Goal: Task Accomplishment & Management: Manage account settings

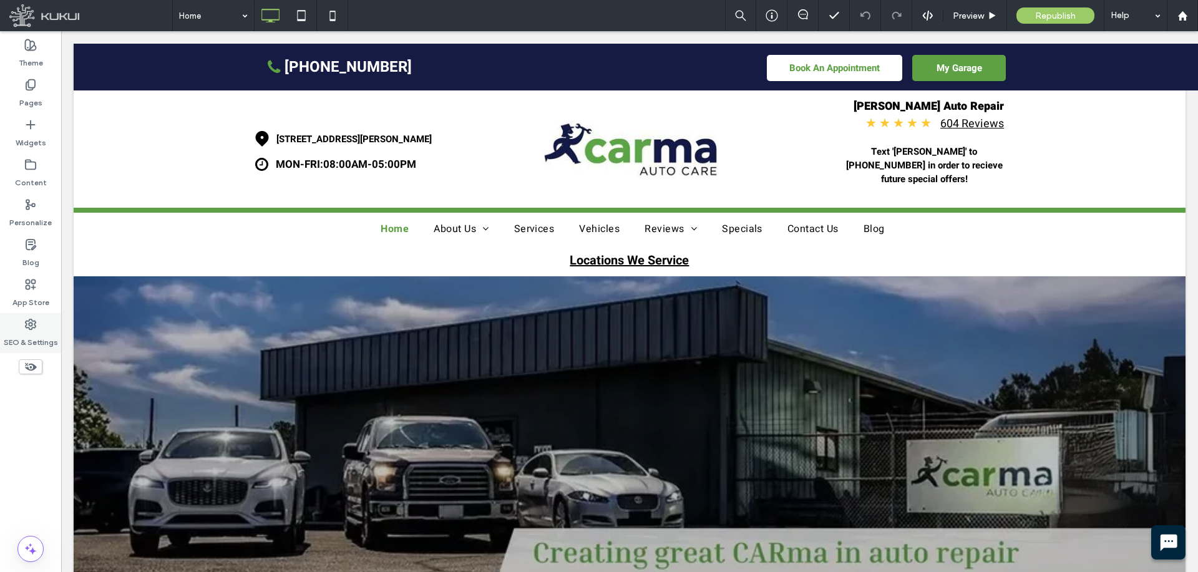
click at [36, 341] on label "SEO & Settings" at bounding box center [31, 339] width 54 height 17
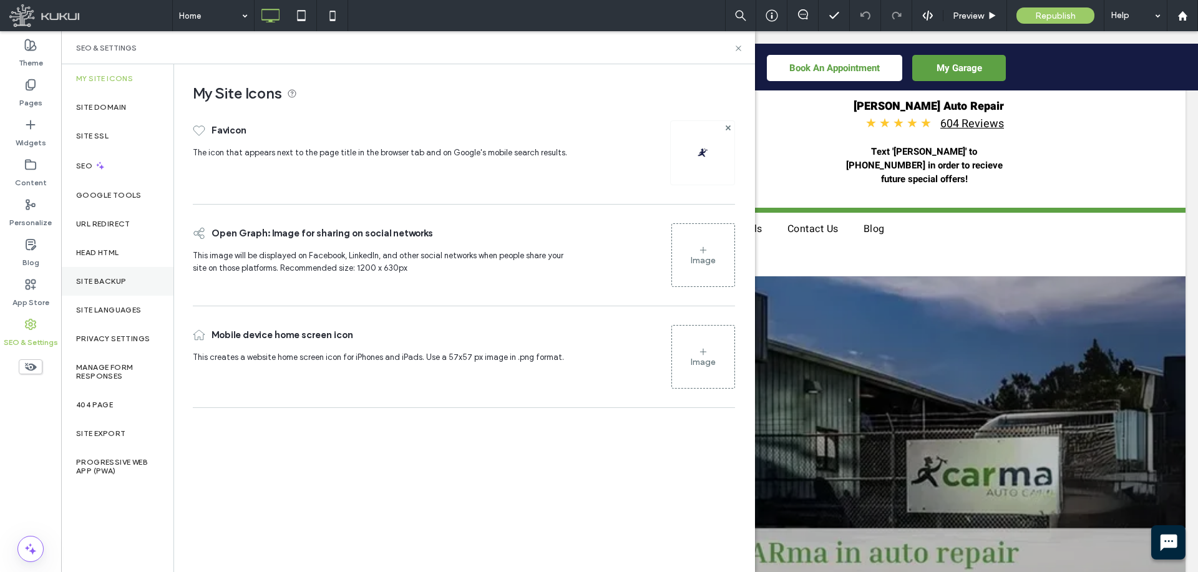
click at [120, 283] on label "Site Backup" at bounding box center [101, 281] width 50 height 9
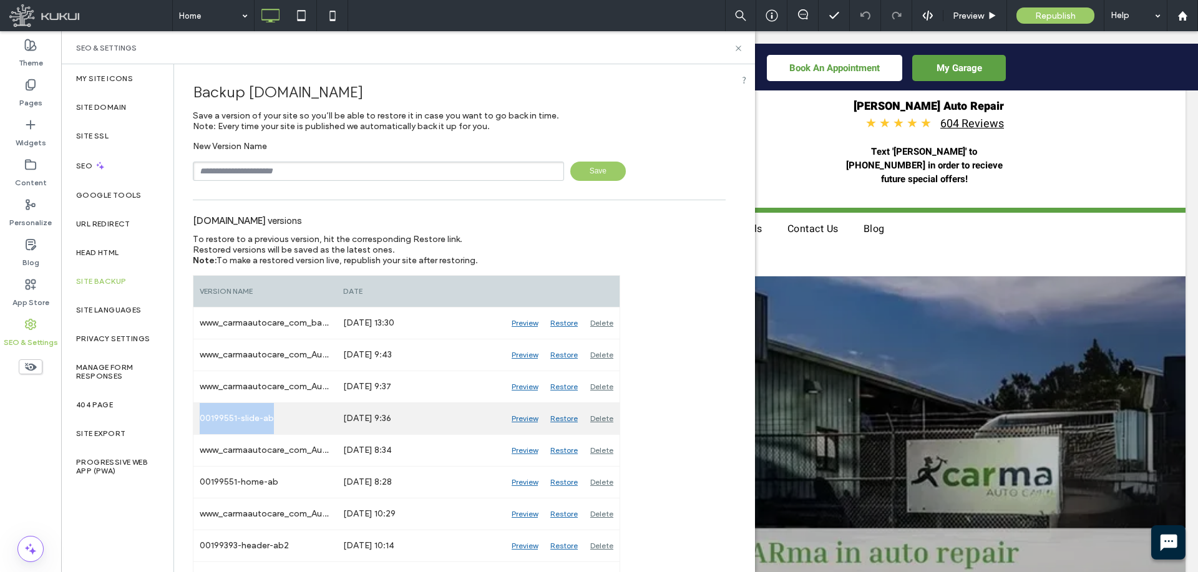
drag, startPoint x: 271, startPoint y: 417, endPoint x: 201, endPoint y: 414, distance: 70.0
click at [201, 414] on div "00199551-slide-ab" at bounding box center [264, 418] width 143 height 31
copy div "00199551-slide-ab"
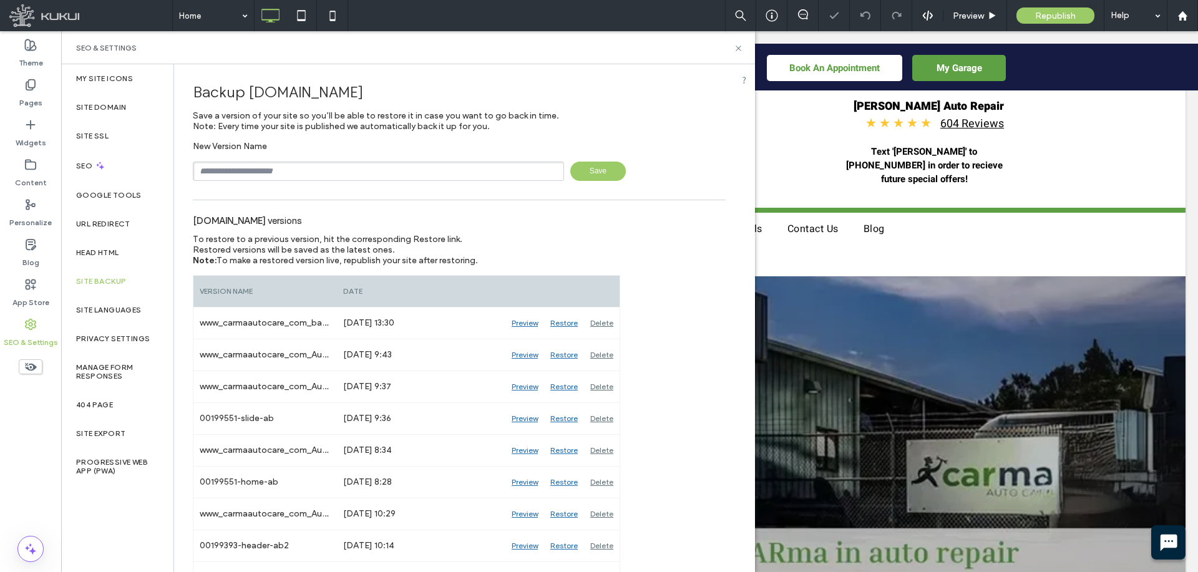
click at [387, 173] on input "text" at bounding box center [378, 171] width 371 height 19
paste input "**********"
type input "**********"
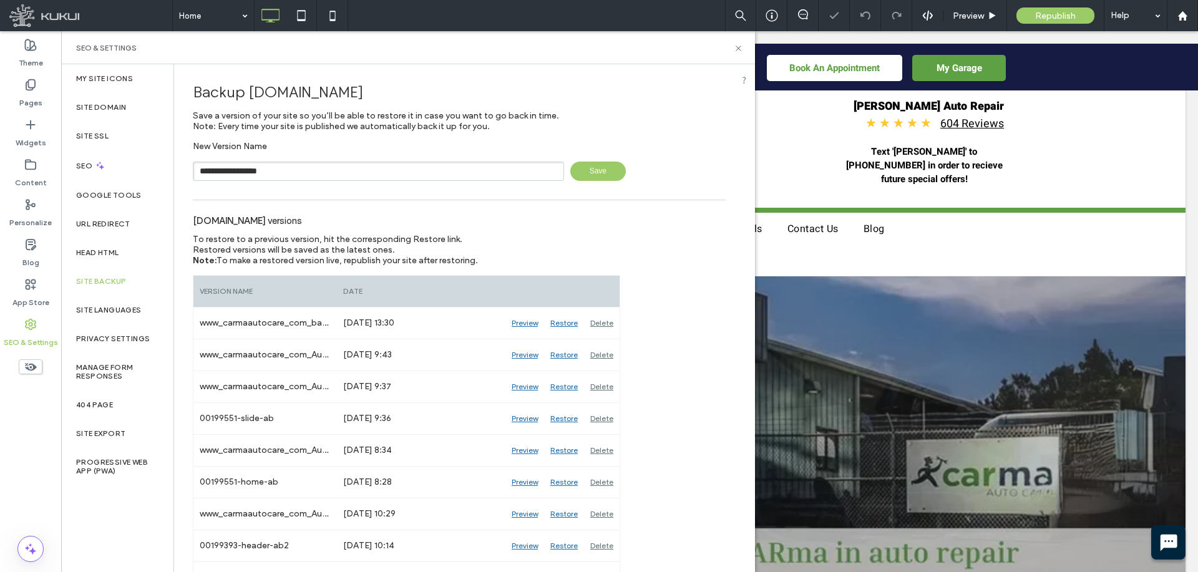
click at [580, 170] on span "Save" at bounding box center [598, 171] width 56 height 19
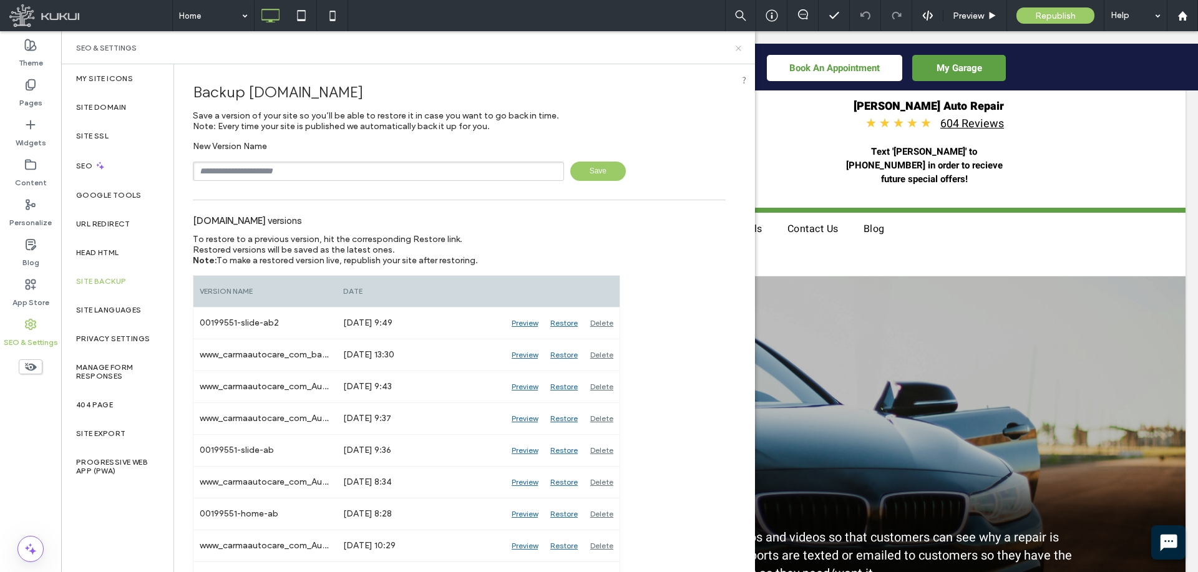
click at [734, 49] on icon at bounding box center [738, 48] width 9 height 9
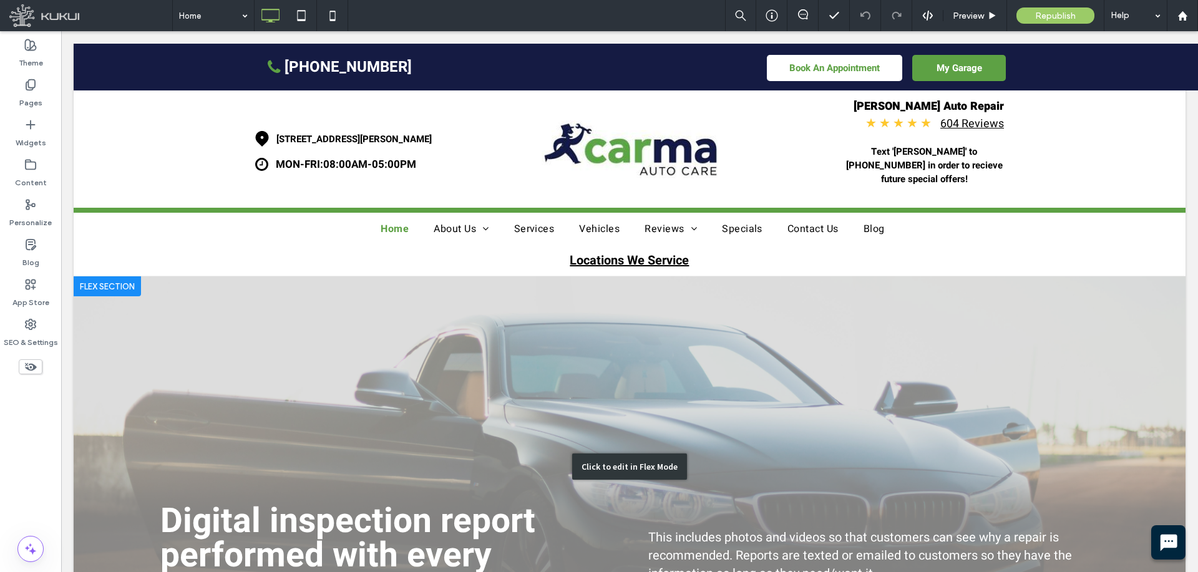
click at [575, 406] on div "Click to edit in Flex Mode" at bounding box center [630, 466] width 1112 height 381
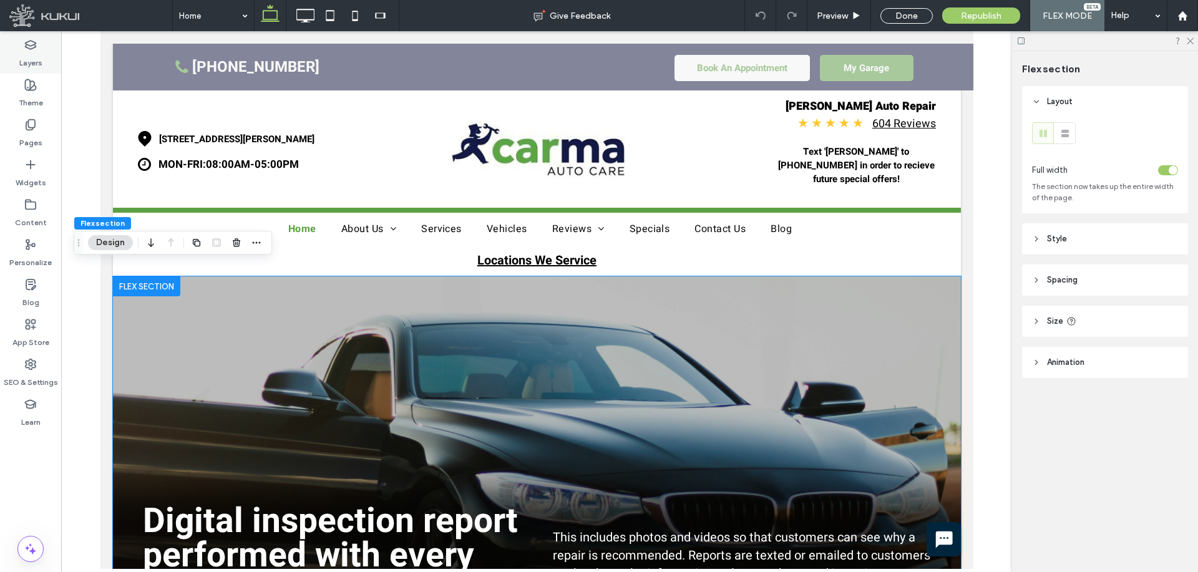
click at [23, 51] on label "Layers" at bounding box center [30, 59] width 23 height 17
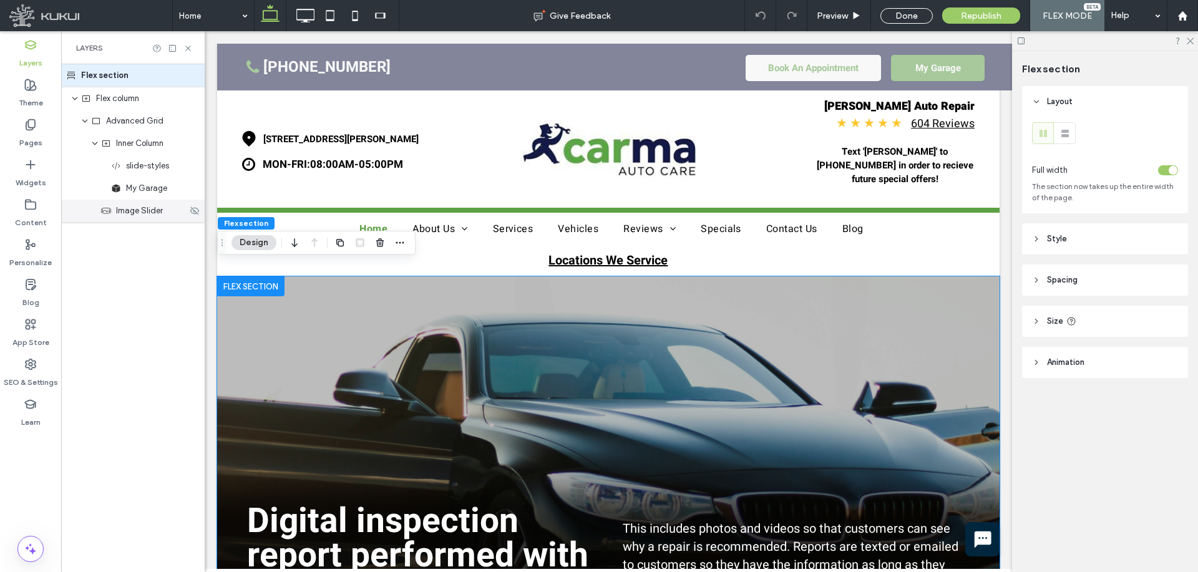
drag, startPoint x: 132, startPoint y: 218, endPoint x: 48, endPoint y: 250, distance: 89.5
click at [132, 218] on div "Image Slider" at bounding box center [132, 211] width 143 height 22
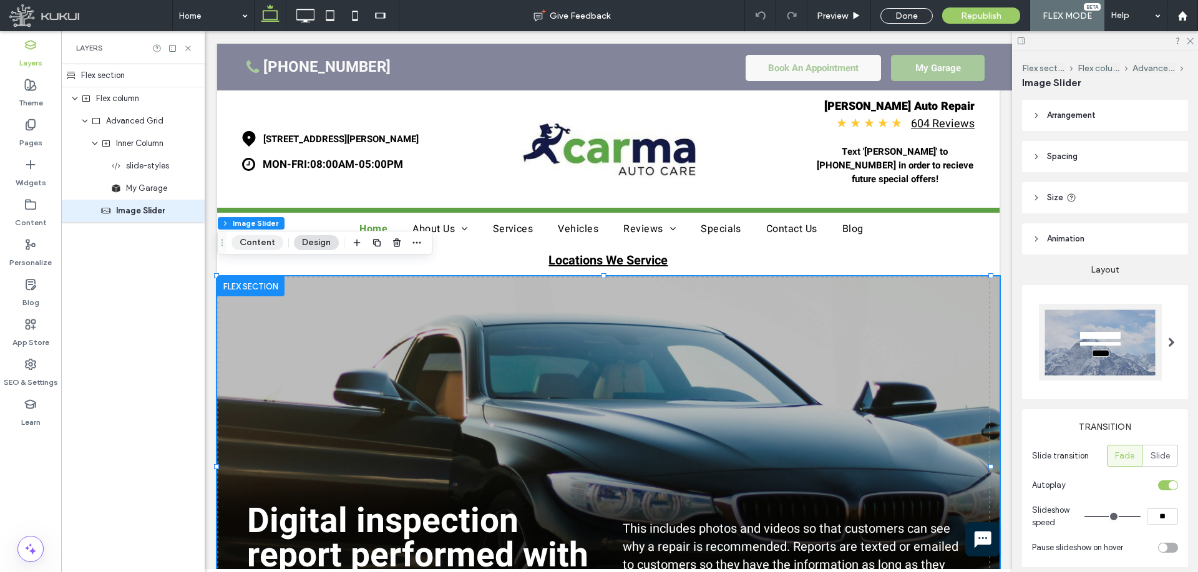
click at [257, 245] on button "Content" at bounding box center [257, 242] width 52 height 15
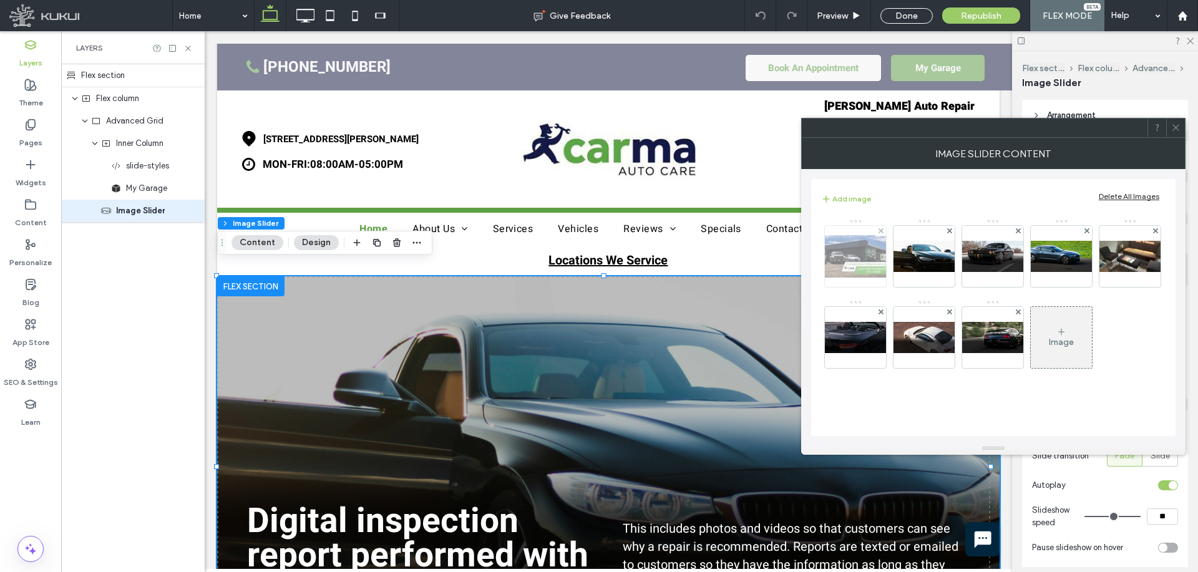
click at [861, 256] on img at bounding box center [855, 256] width 100 height 42
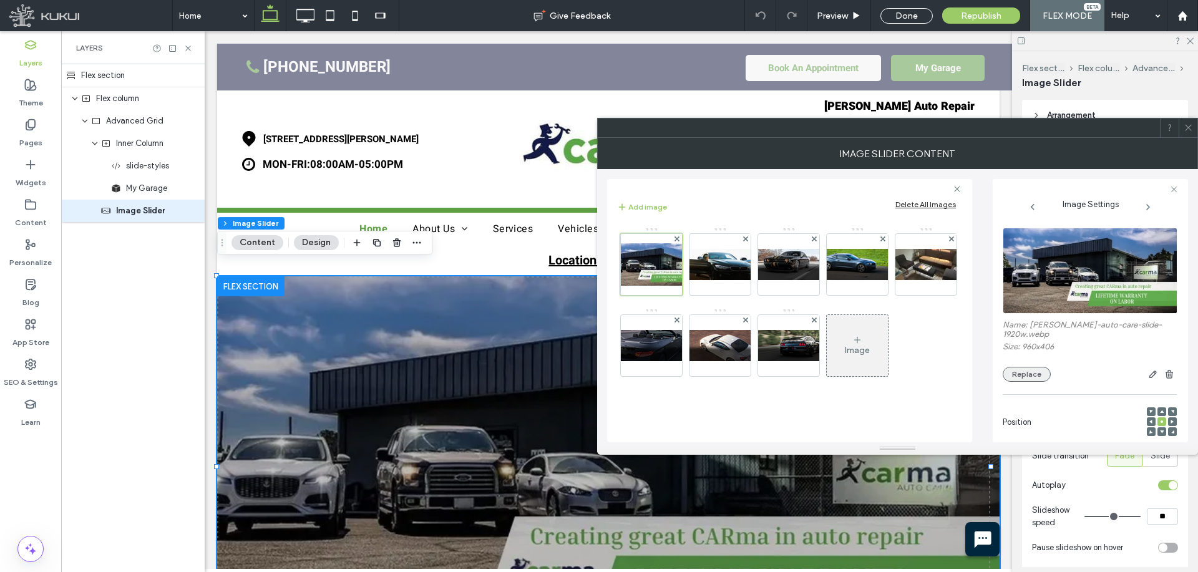
click at [1021, 367] on button "Replace" at bounding box center [1027, 374] width 48 height 15
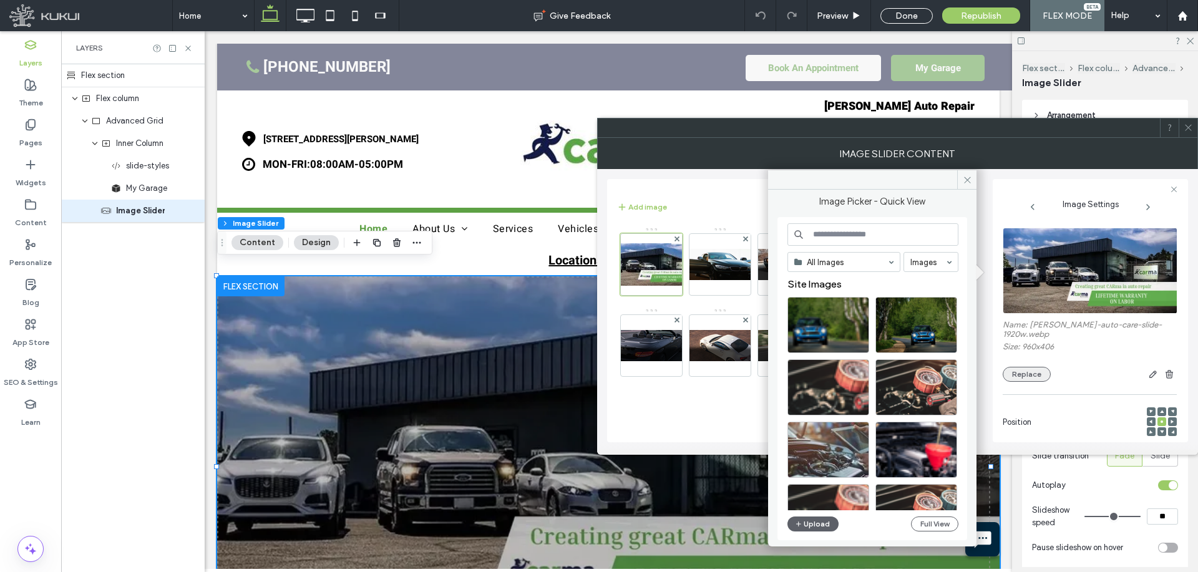
click at [1014, 367] on button "Replace" at bounding box center [1027, 374] width 48 height 15
click at [796, 527] on icon "button" at bounding box center [798, 524] width 7 height 10
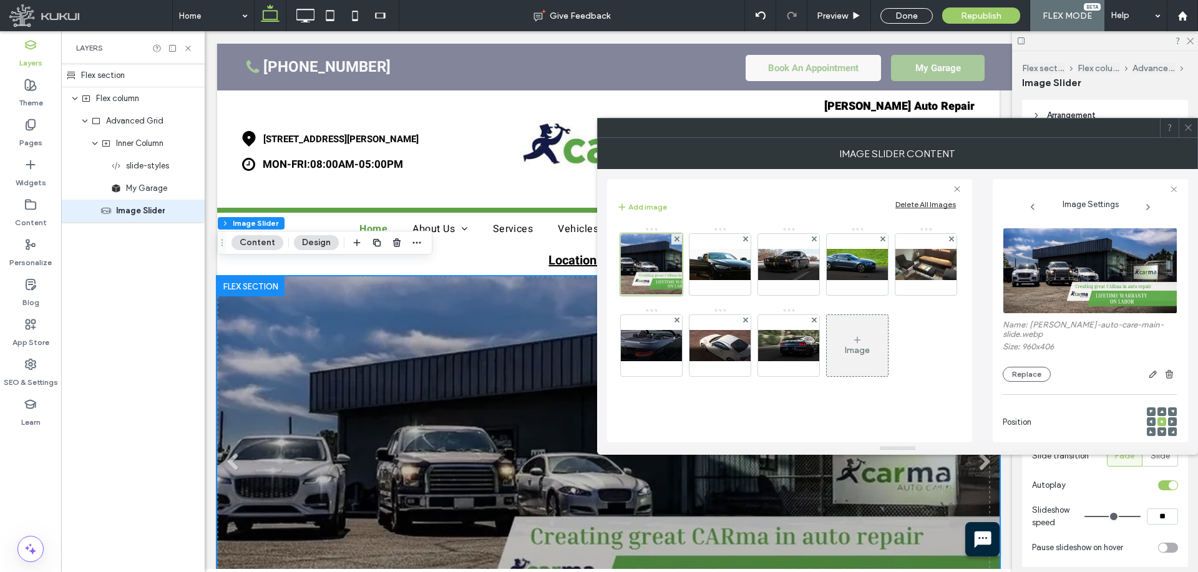
scroll to position [62, 0]
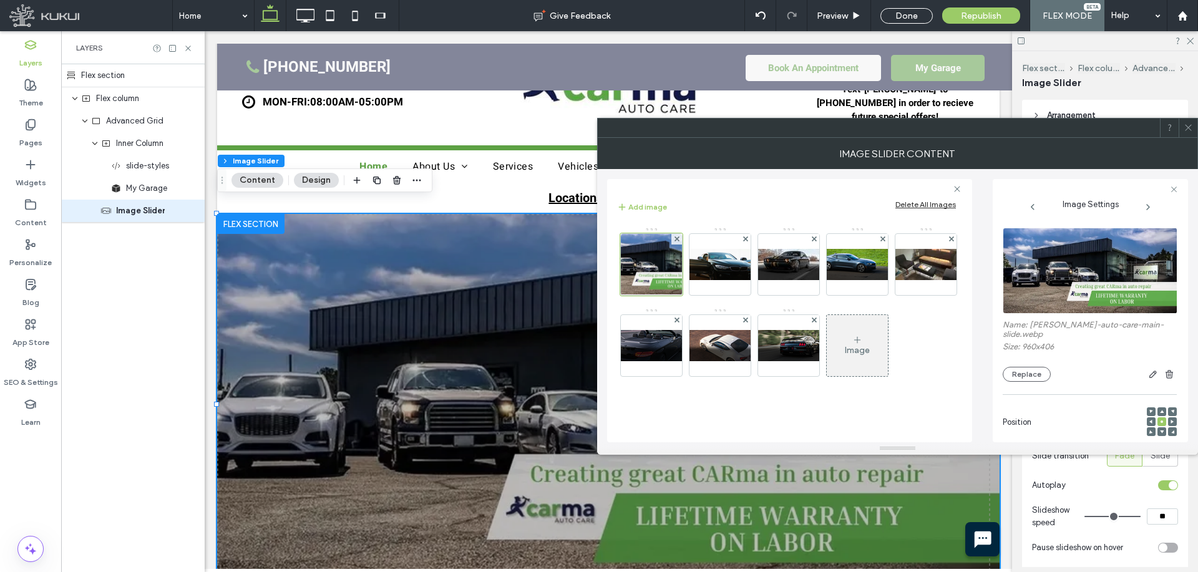
click at [1187, 127] on use at bounding box center [1188, 128] width 6 height 6
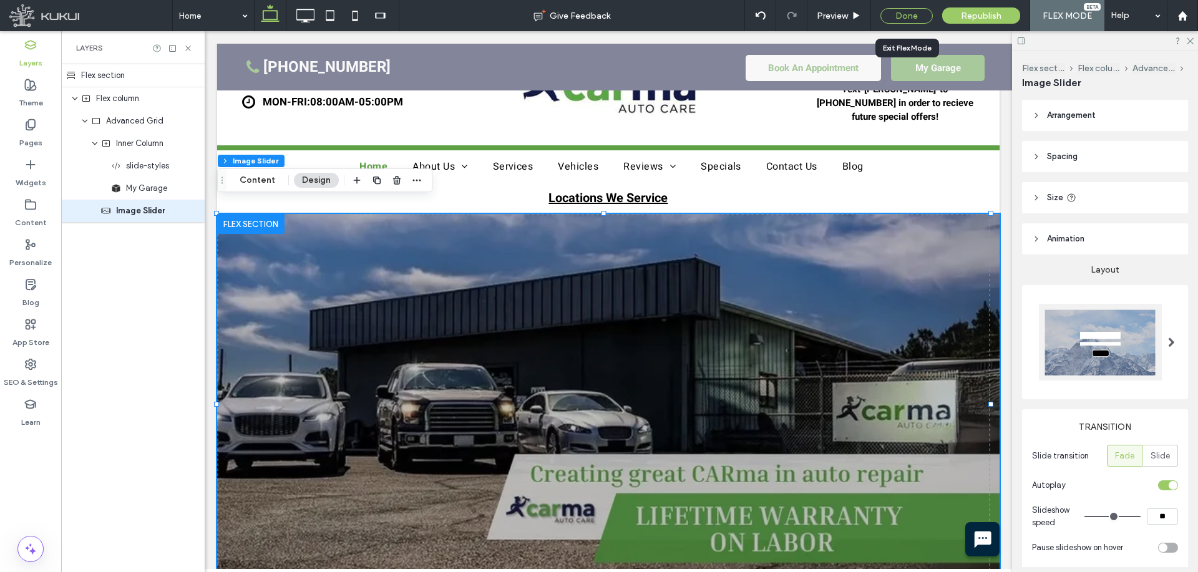
click at [918, 19] on div "Done" at bounding box center [906, 16] width 52 height 16
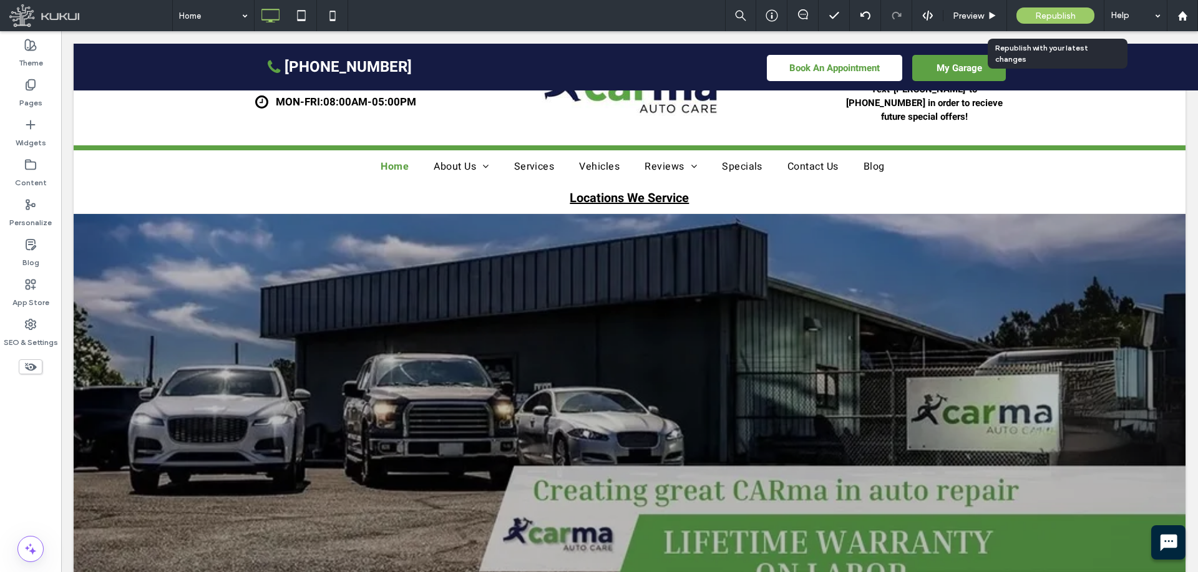
click at [1059, 15] on span "Republish" at bounding box center [1055, 16] width 41 height 11
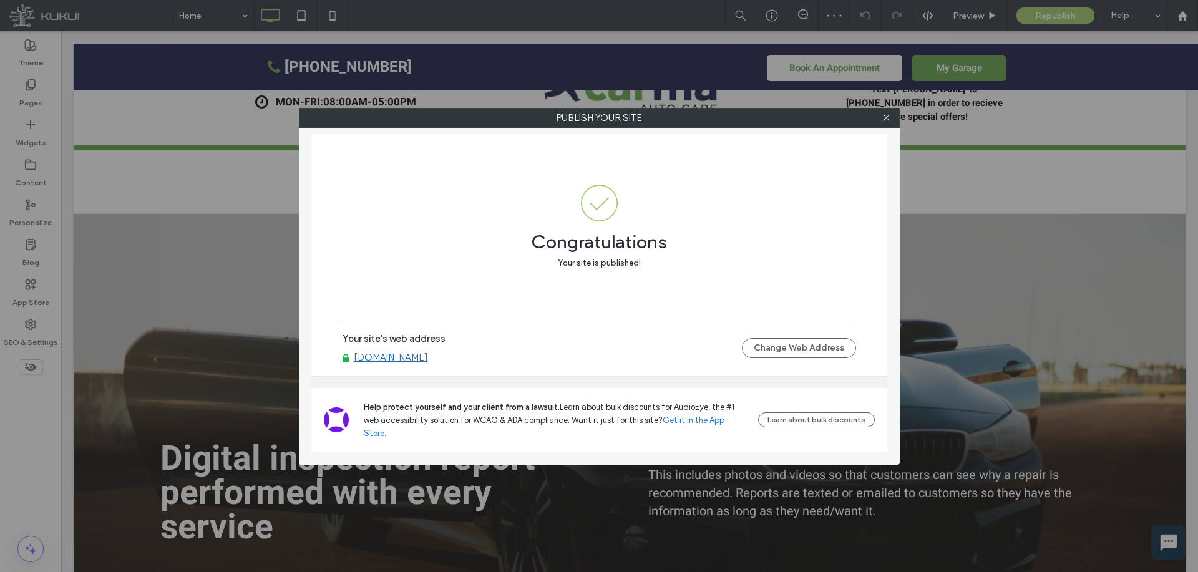
click at [428, 363] on link "www.carmaautocare.com" at bounding box center [391, 357] width 74 height 11
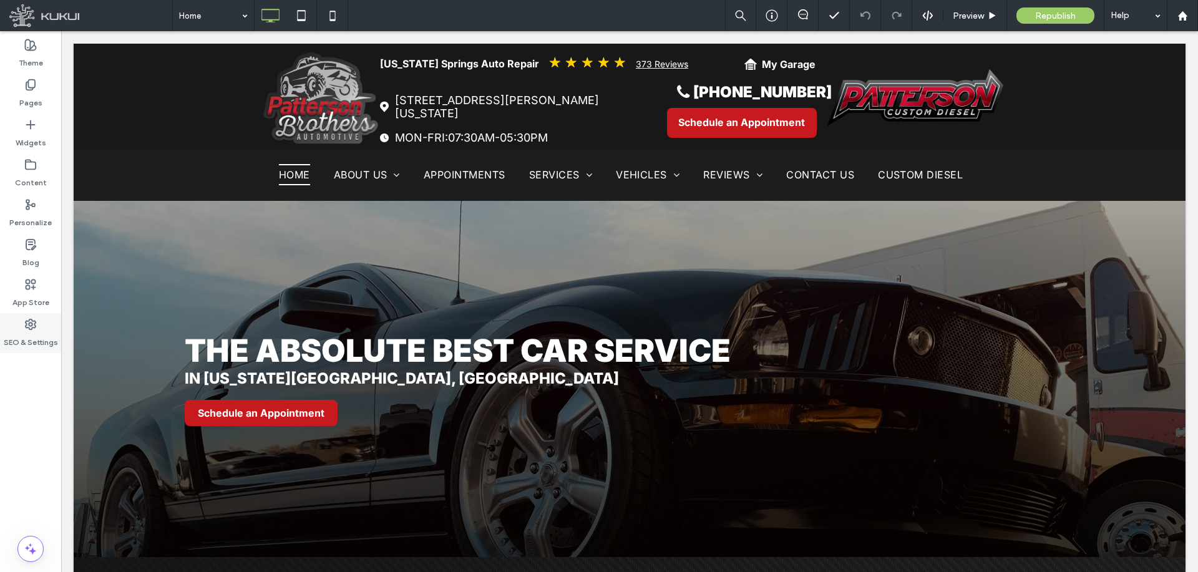
click at [30, 327] on icon at bounding box center [30, 324] width 12 height 12
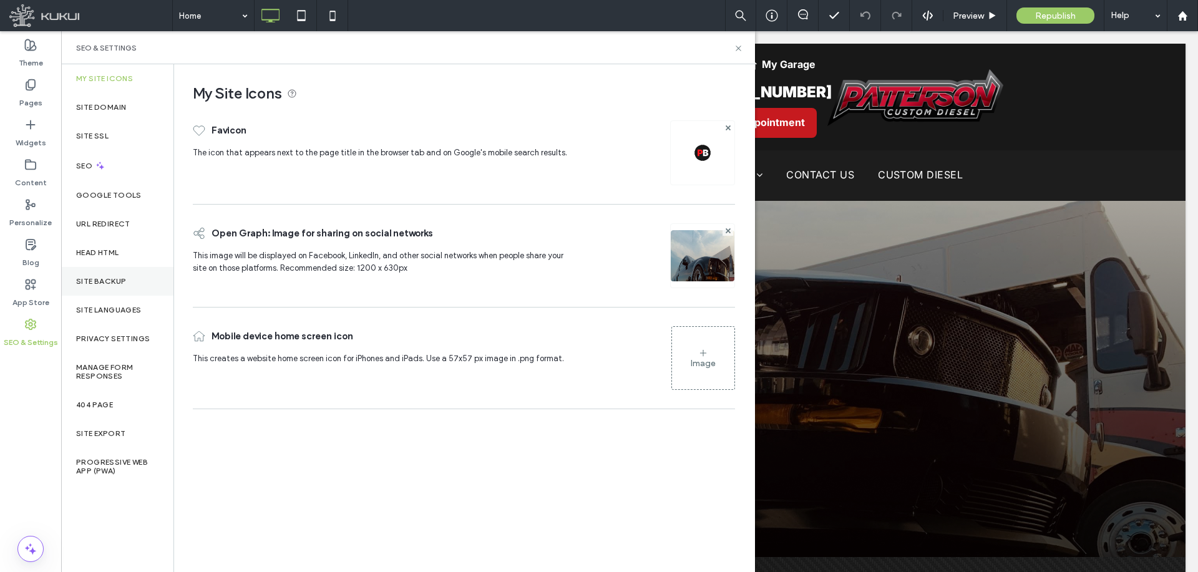
click at [129, 280] on div "Site Backup" at bounding box center [117, 281] width 112 height 29
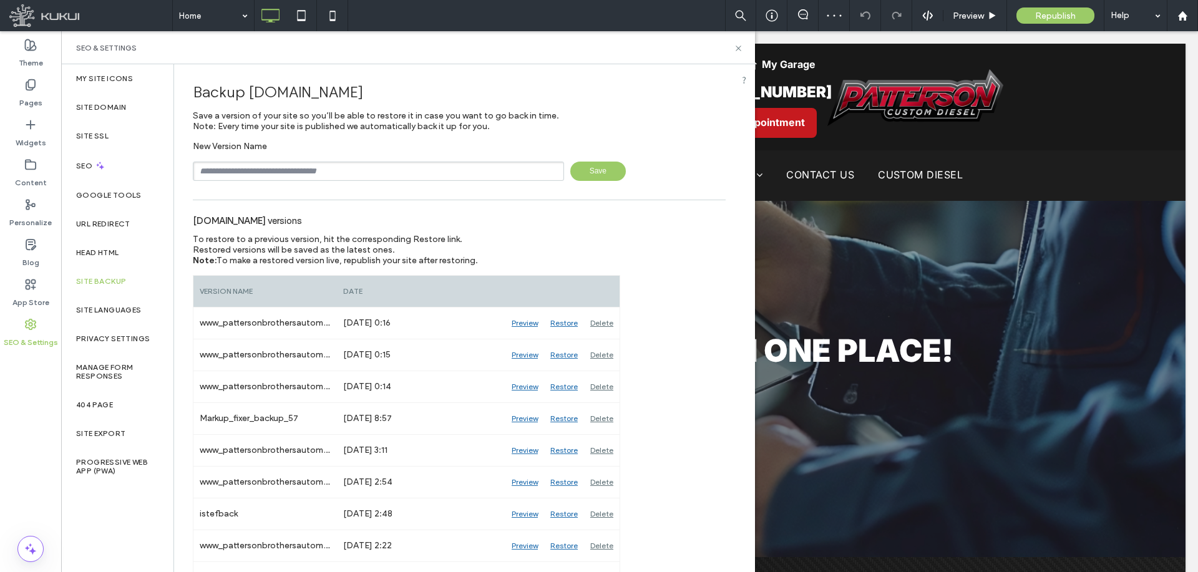
click at [312, 174] on input "text" at bounding box center [378, 171] width 371 height 19
paste input "********"
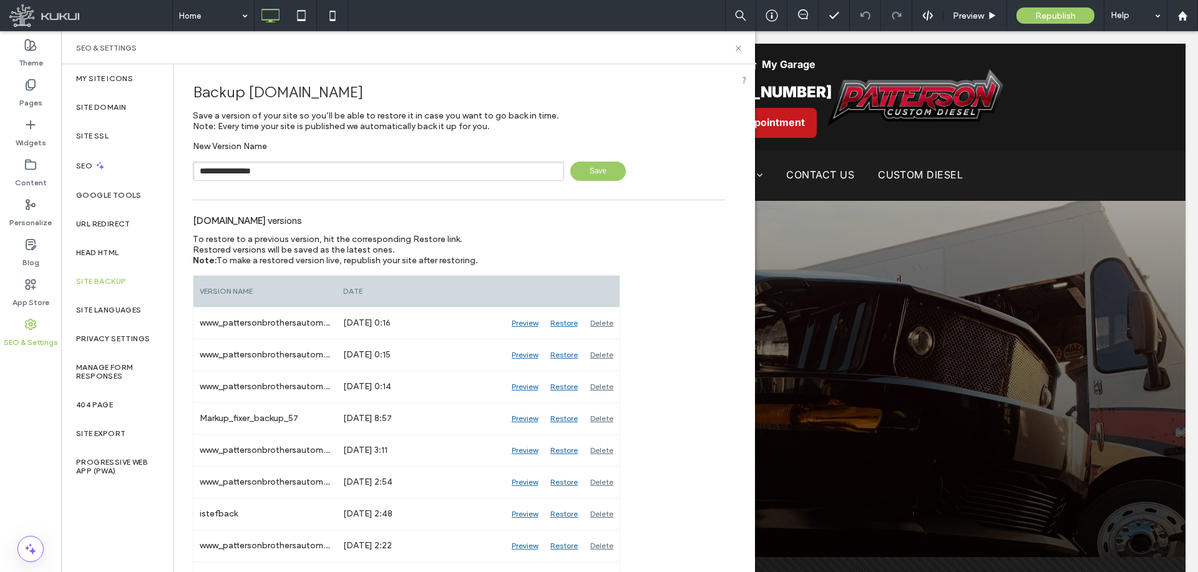
type input "**********"
click at [575, 170] on span "Save" at bounding box center [598, 171] width 56 height 19
click at [33, 92] on label "Pages" at bounding box center [30, 99] width 23 height 17
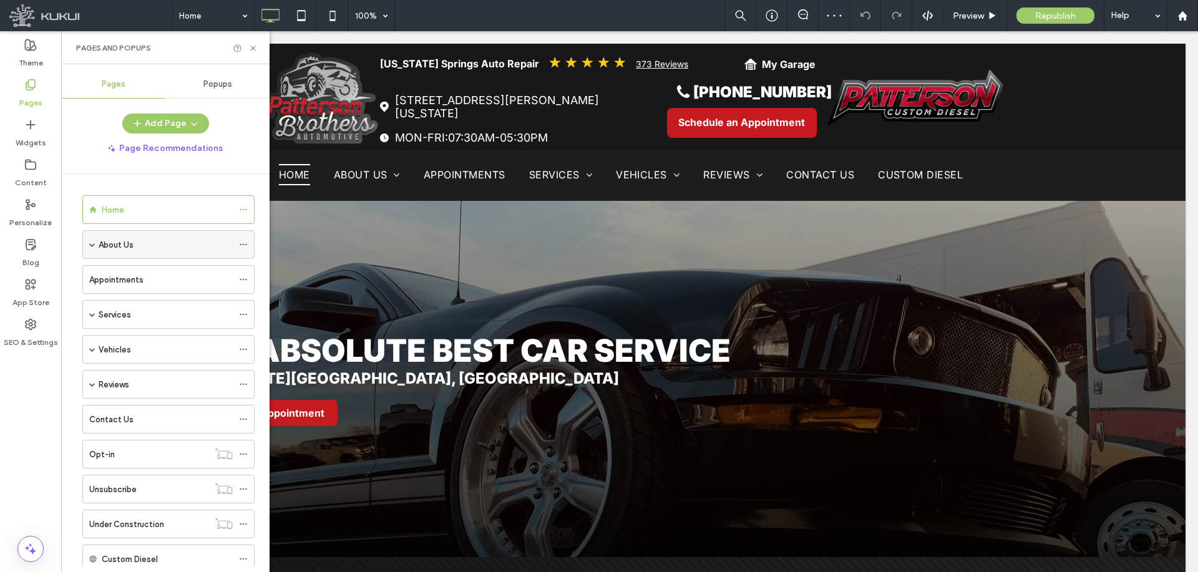
click at [91, 242] on span at bounding box center [92, 244] width 6 height 6
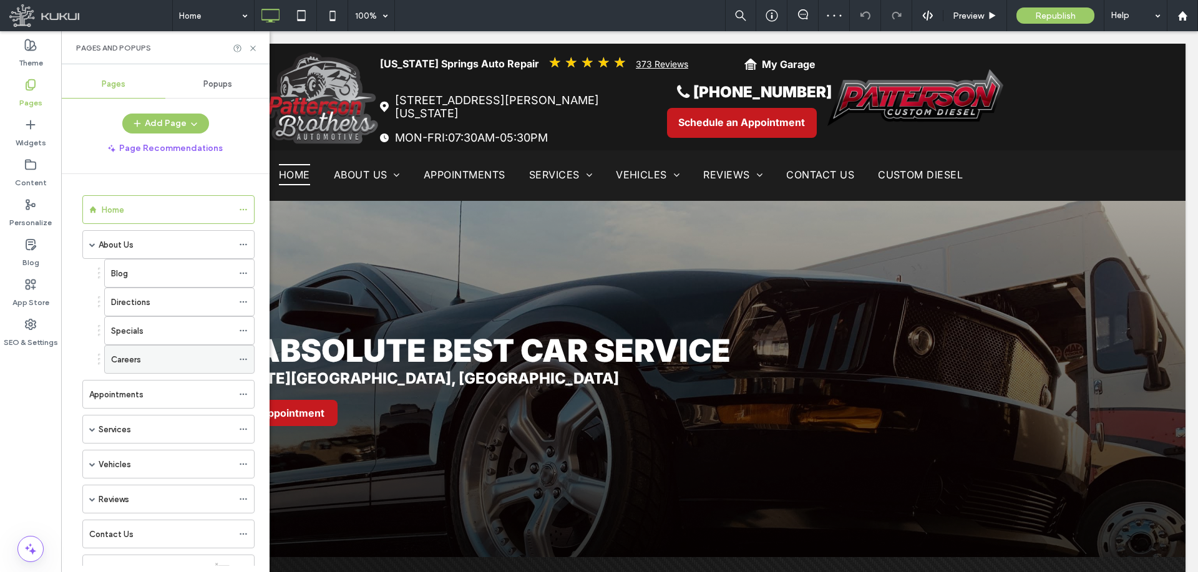
click at [147, 361] on div "Careers" at bounding box center [172, 359] width 122 height 13
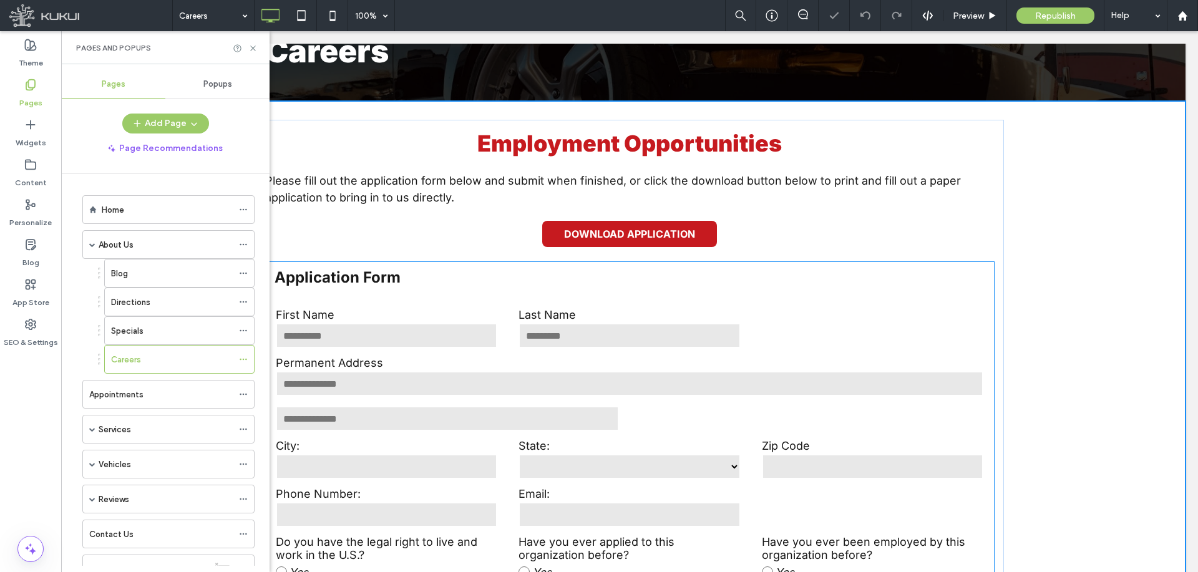
scroll to position [312, 0]
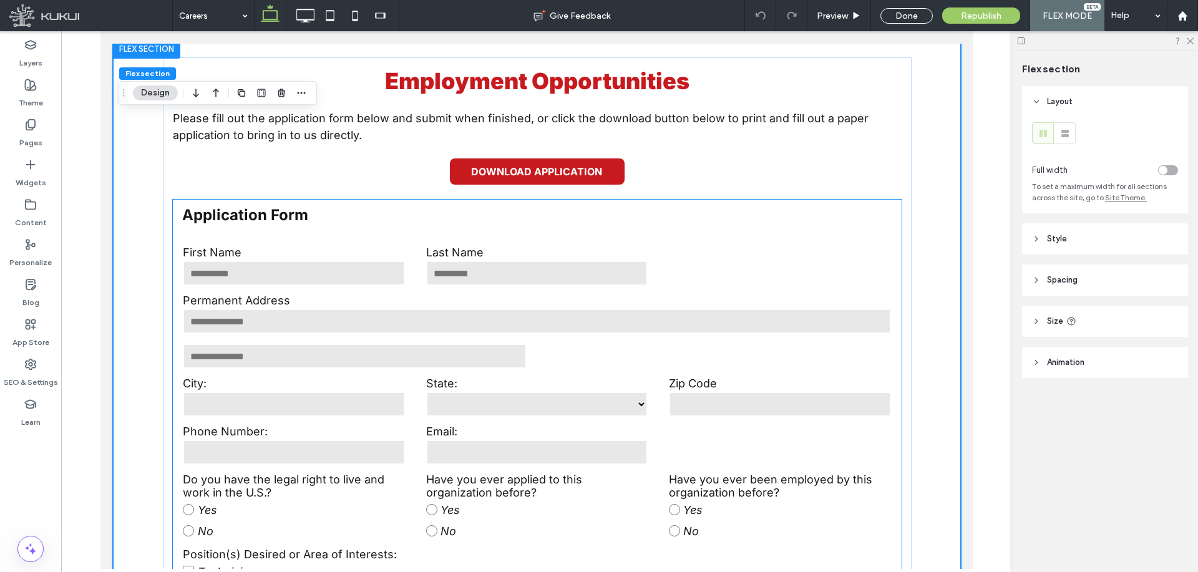
click at [435, 357] on input "text" at bounding box center [353, 356] width 343 height 25
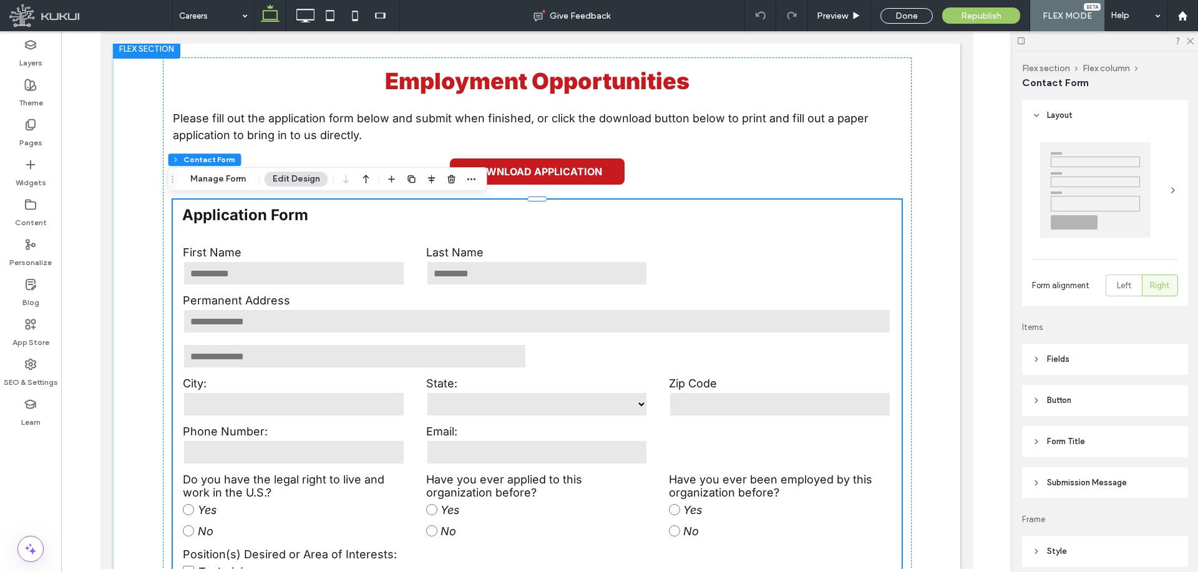
type input "*"
type input "***"
type input "*"
type input "***"
click at [206, 173] on button "Manage Form" at bounding box center [218, 179] width 72 height 15
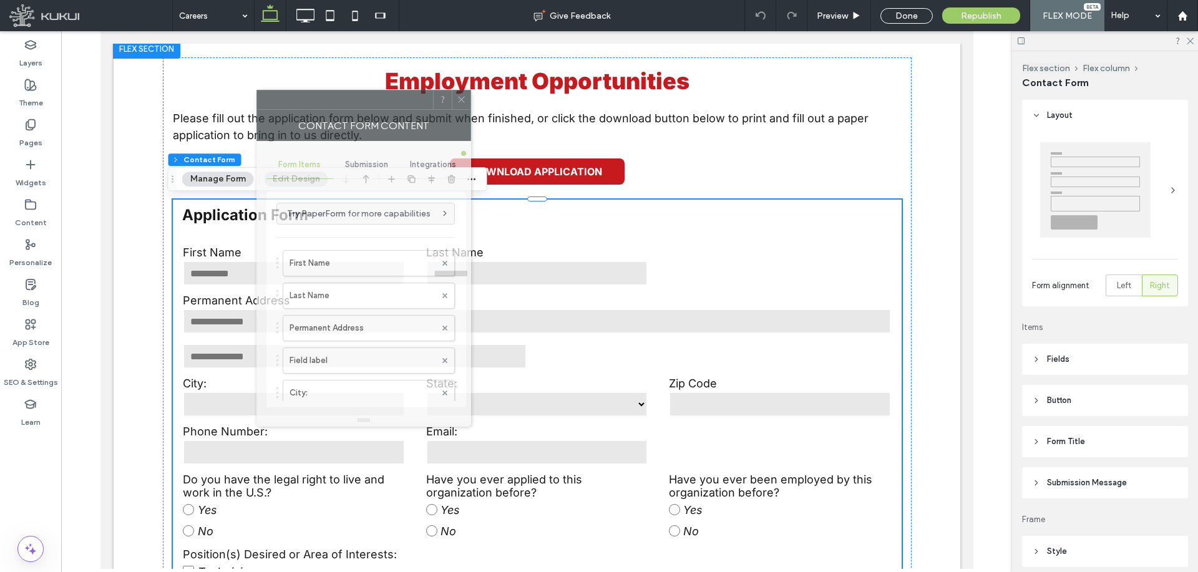
drag, startPoint x: 1036, startPoint y: 131, endPoint x: 322, endPoint y: 103, distance: 714.9
click at [322, 103] on div at bounding box center [345, 99] width 176 height 19
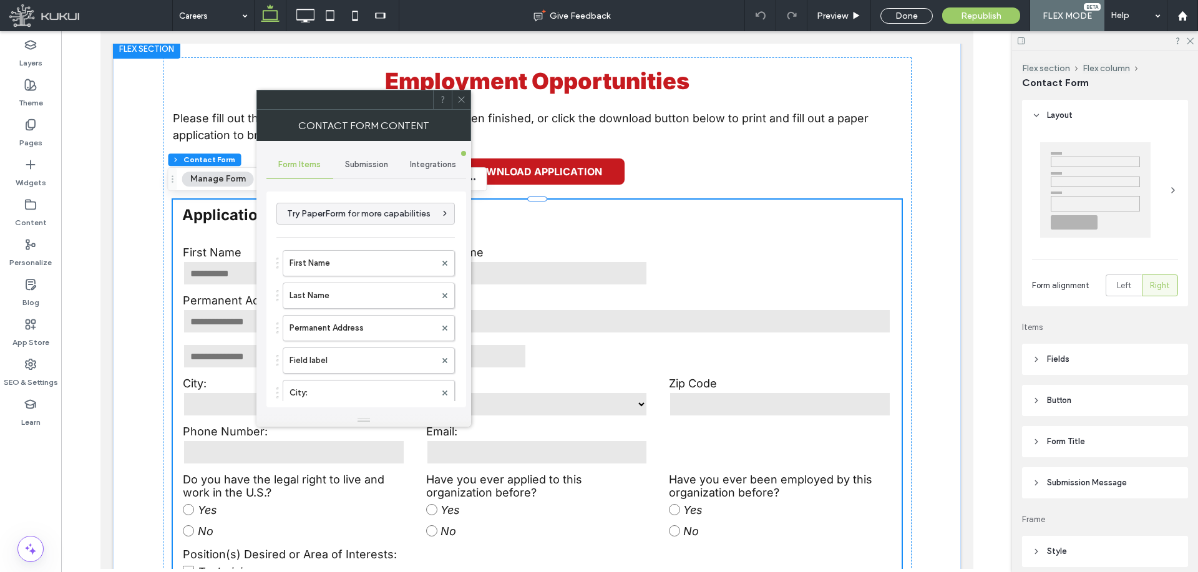
click at [362, 168] on span "Submission" at bounding box center [366, 165] width 43 height 10
click at [353, 227] on label "New submission notification" at bounding box center [366, 223] width 167 height 25
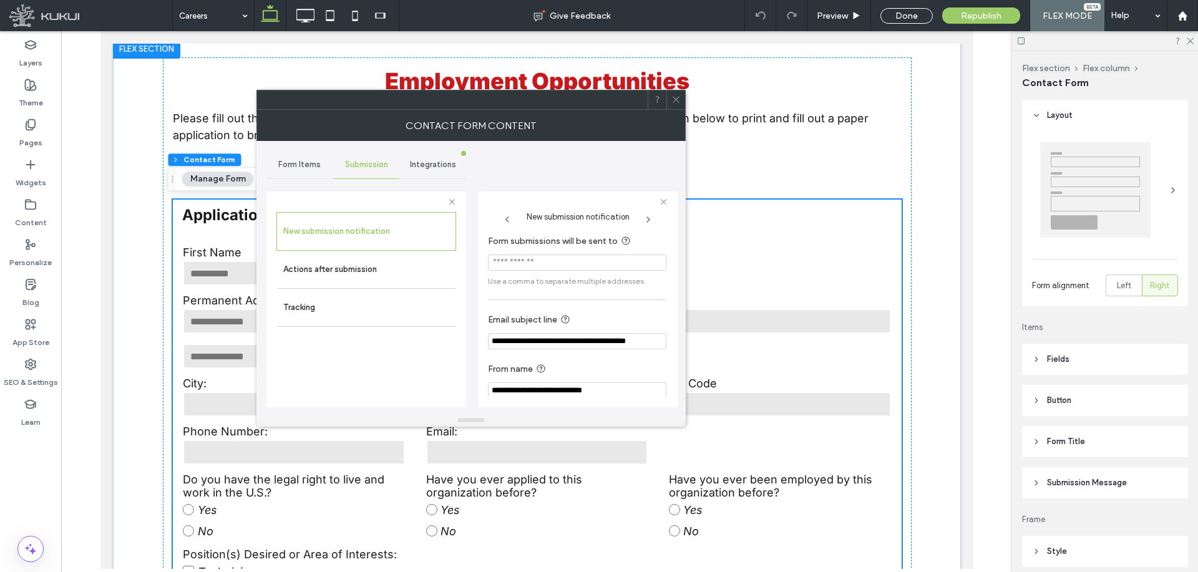
click at [588, 265] on input "Form submissions will be sent to" at bounding box center [577, 263] width 178 height 16
paste input "**********"
type input "**********"
click at [618, 296] on div "**********" at bounding box center [577, 316] width 178 height 177
click at [672, 99] on icon at bounding box center [675, 99] width 9 height 9
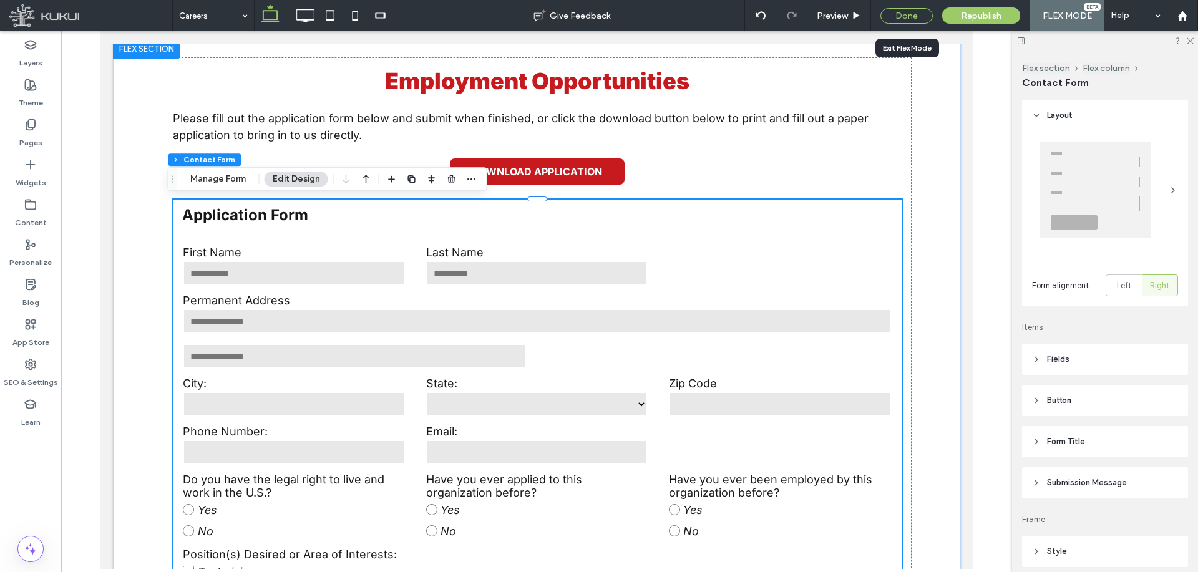
click at [898, 18] on div "Done" at bounding box center [906, 16] width 52 height 16
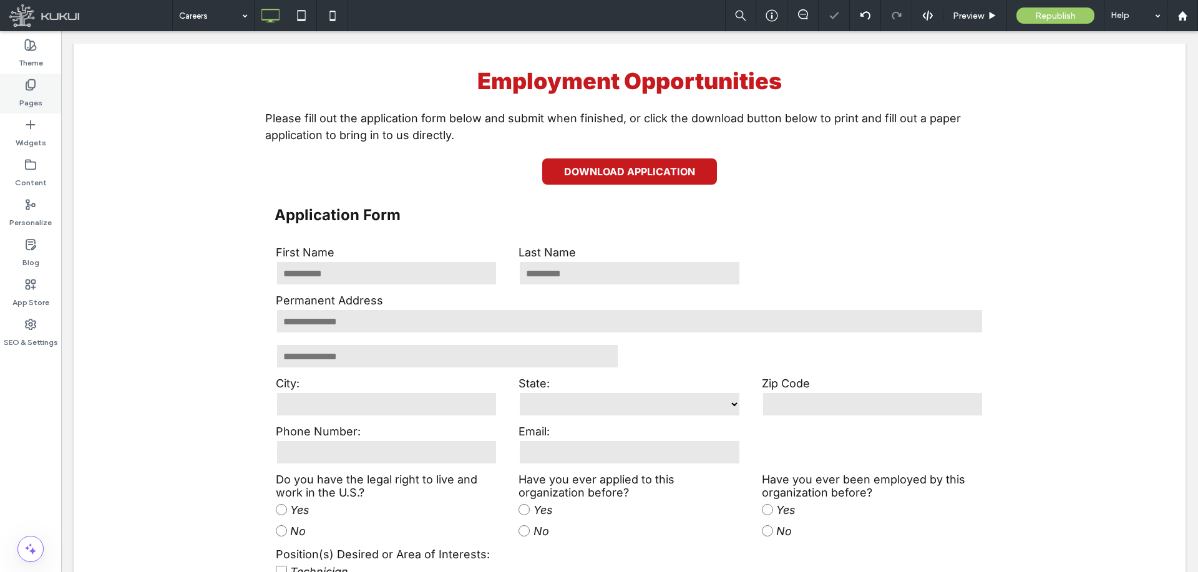
click at [41, 98] on label "Pages" at bounding box center [30, 99] width 23 height 17
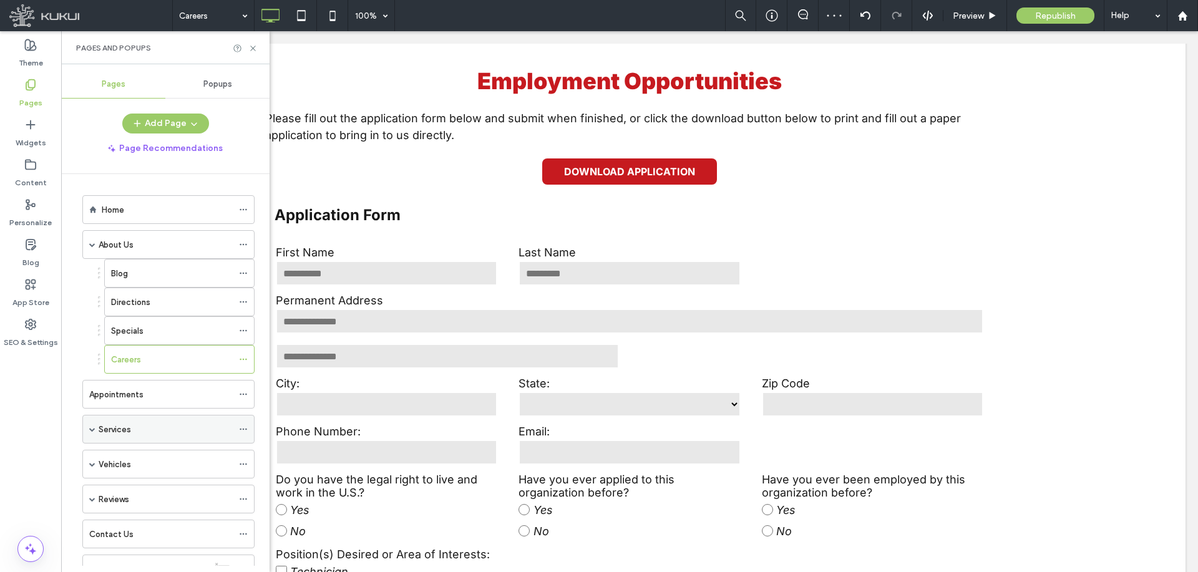
scroll to position [153, 0]
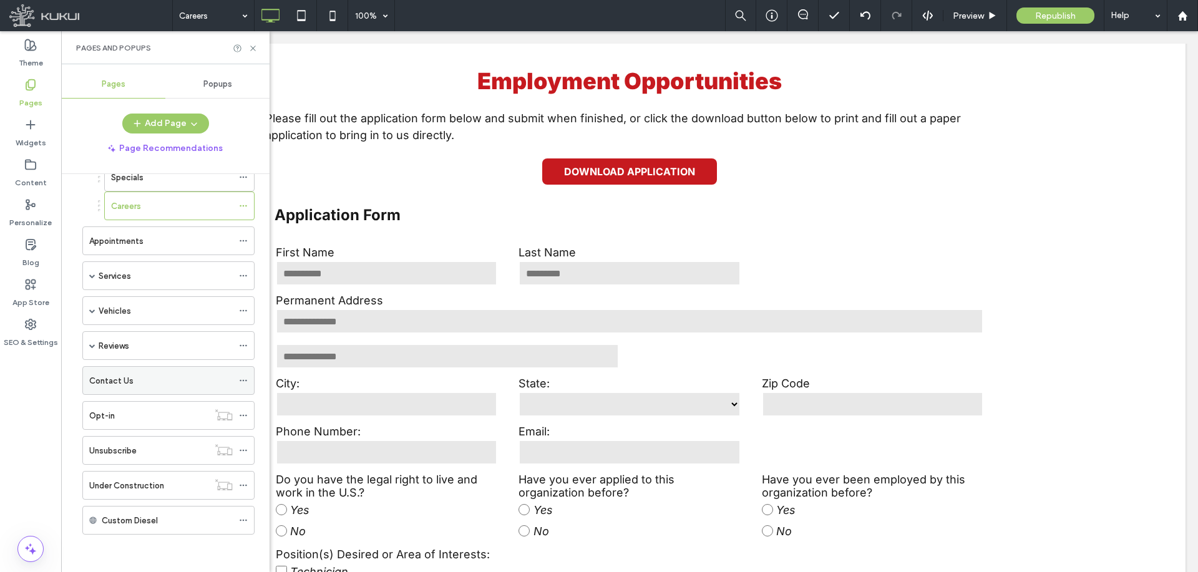
click at [134, 389] on div "Contact Us" at bounding box center [160, 380] width 143 height 27
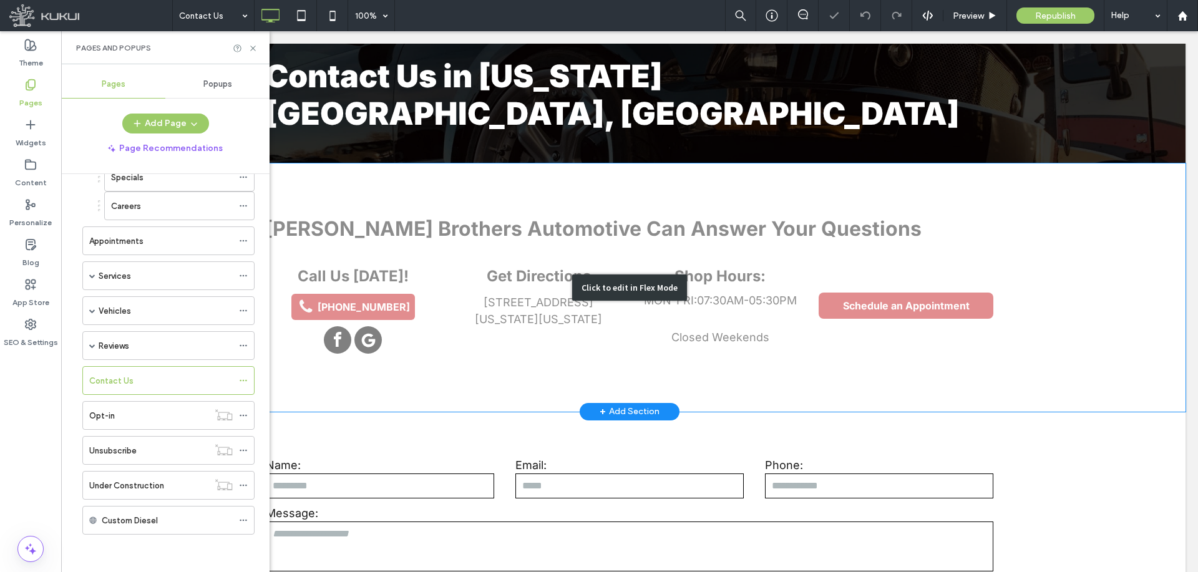
scroll to position [312, 0]
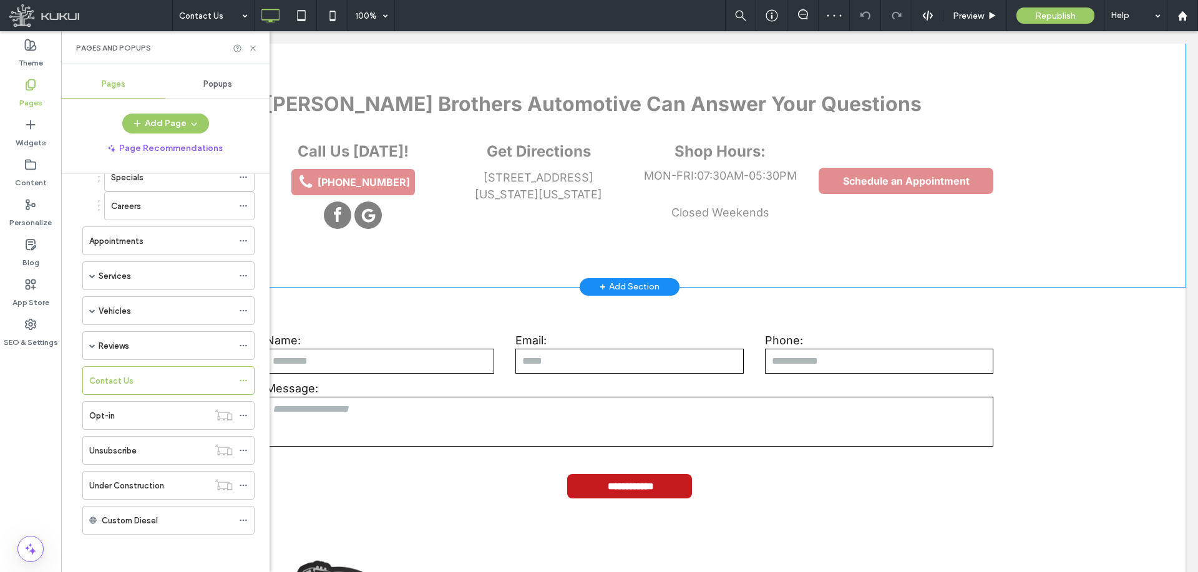
click at [473, 398] on div "Click to edit in Flex Mode" at bounding box center [630, 419] width 1112 height 265
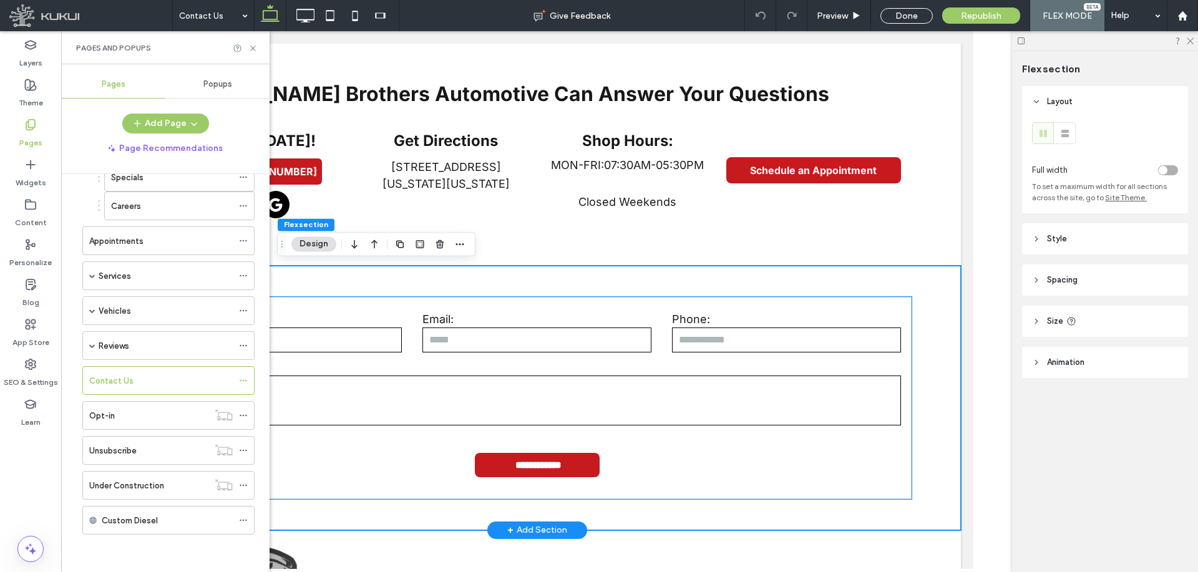
click at [426, 409] on textarea at bounding box center [535, 401] width 727 height 50
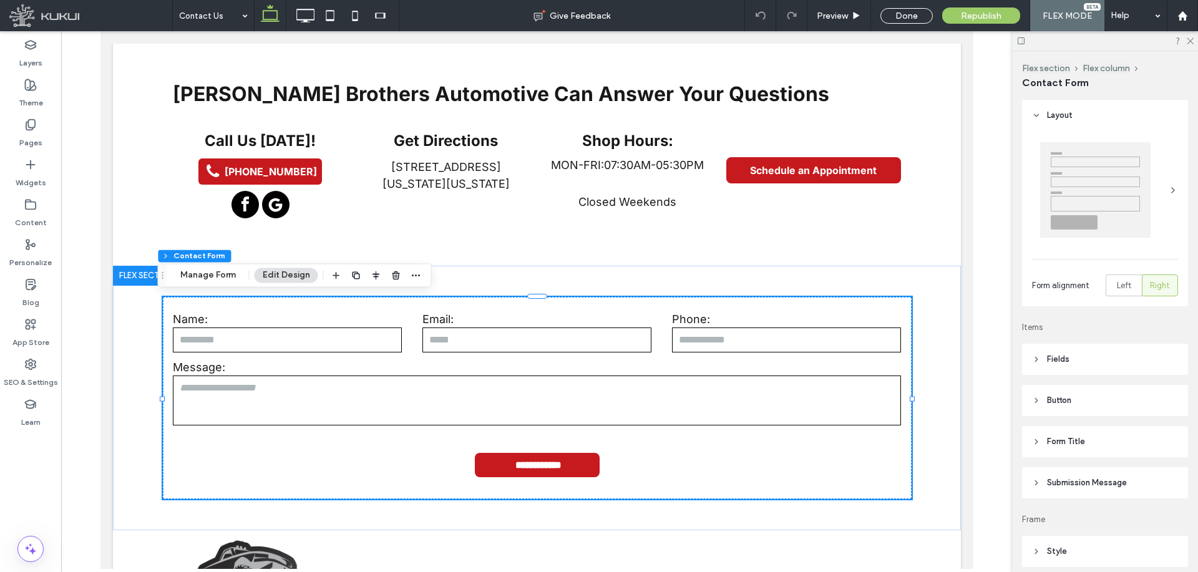
click at [219, 276] on button "Manage Form" at bounding box center [208, 275] width 72 height 15
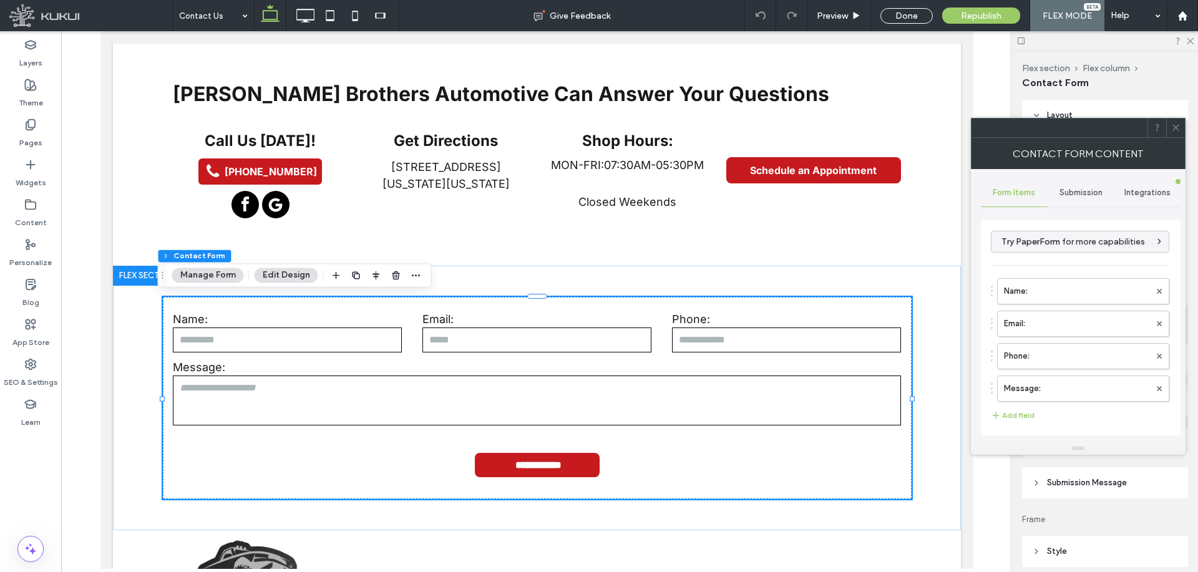
click at [1059, 186] on div "Submission" at bounding box center [1081, 192] width 67 height 27
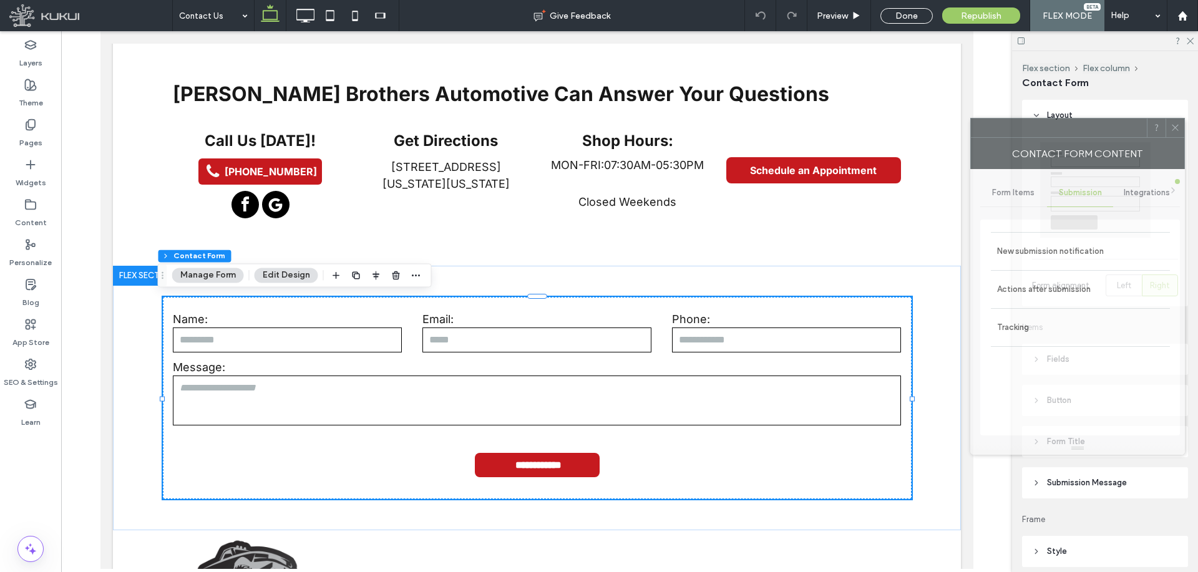
drag, startPoint x: 1074, startPoint y: 141, endPoint x: 341, endPoint y: 88, distance: 734.4
click at [970, 138] on div "Contact Form Content" at bounding box center [1077, 153] width 215 height 31
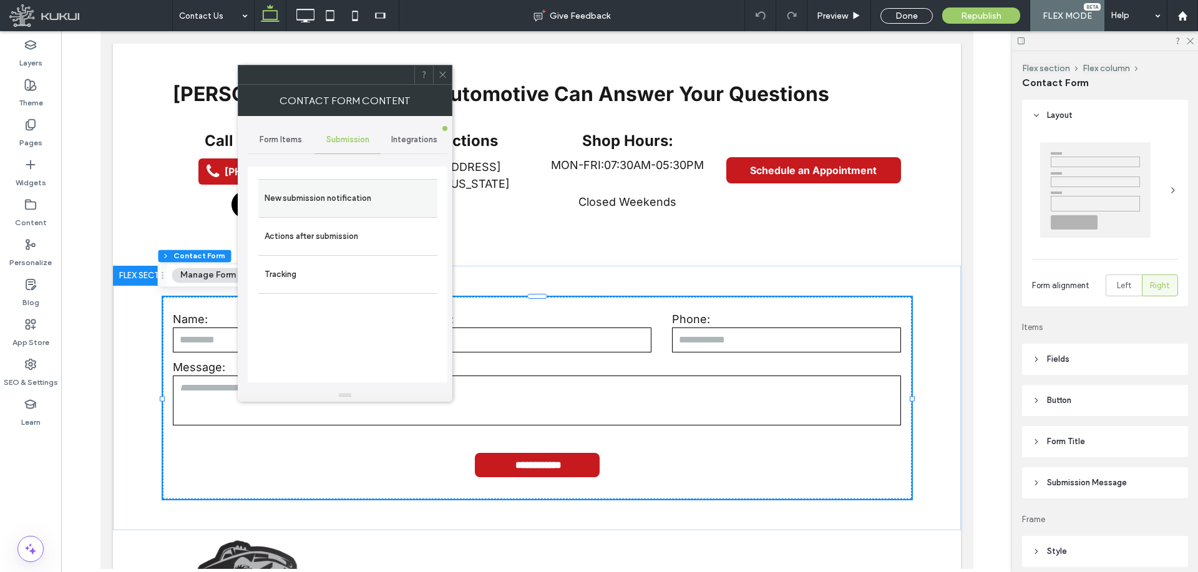
click at [331, 190] on label "New submission notification" at bounding box center [348, 198] width 167 height 25
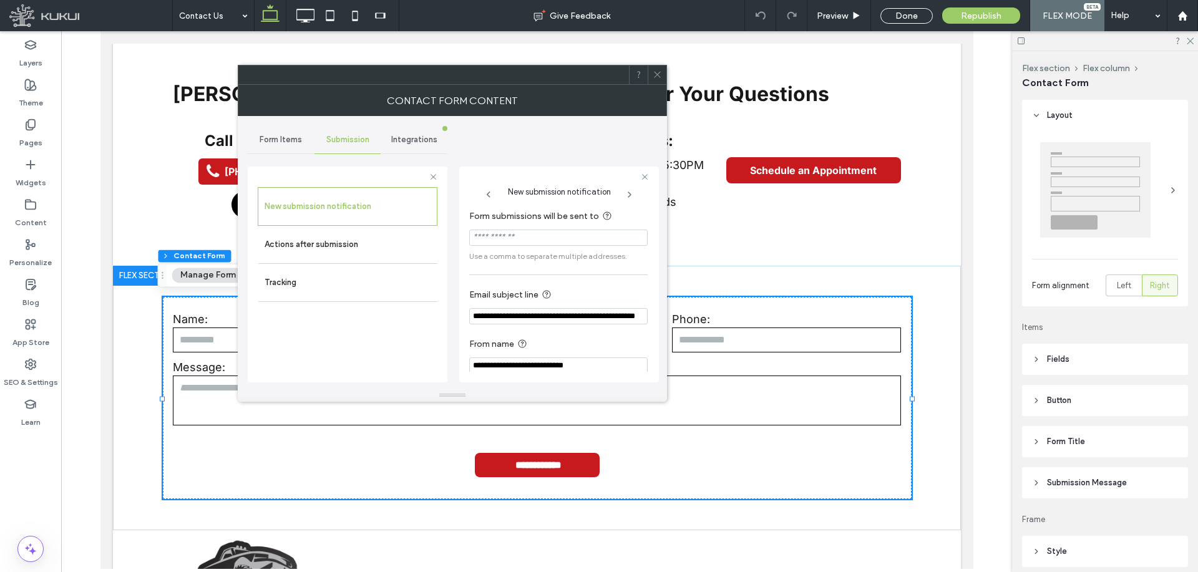
drag, startPoint x: 531, startPoint y: 236, endPoint x: 546, endPoint y: 236, distance: 15.0
click at [532, 236] on input "Form submissions will be sent to" at bounding box center [558, 238] width 178 height 16
paste input "**********"
type input "**********"
click at [658, 72] on icon at bounding box center [657, 74] width 9 height 9
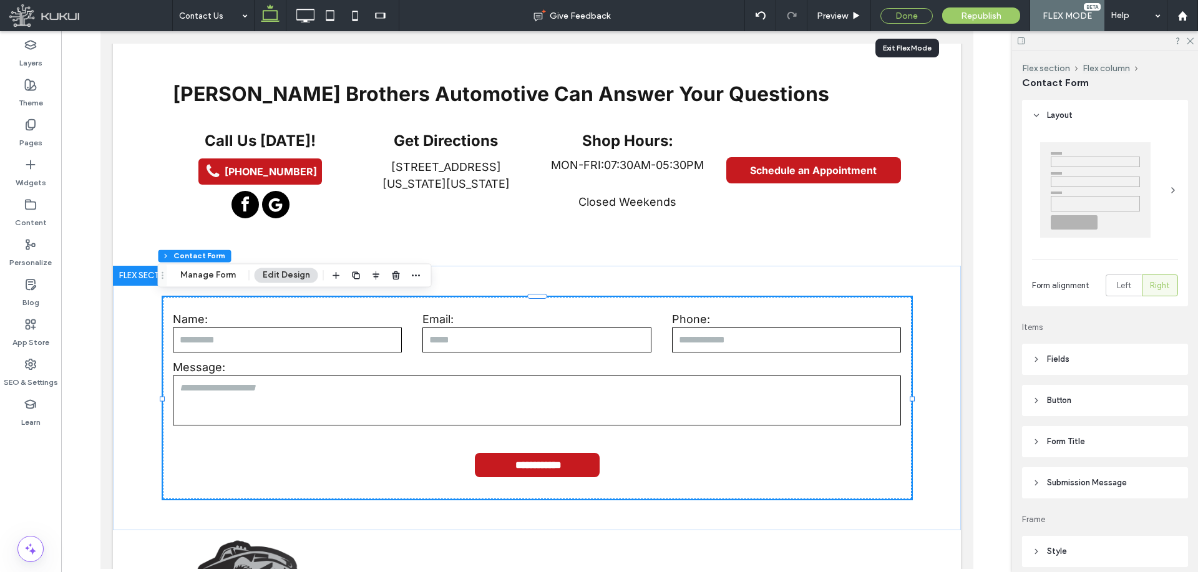
click at [922, 15] on div "Done" at bounding box center [906, 16] width 52 height 16
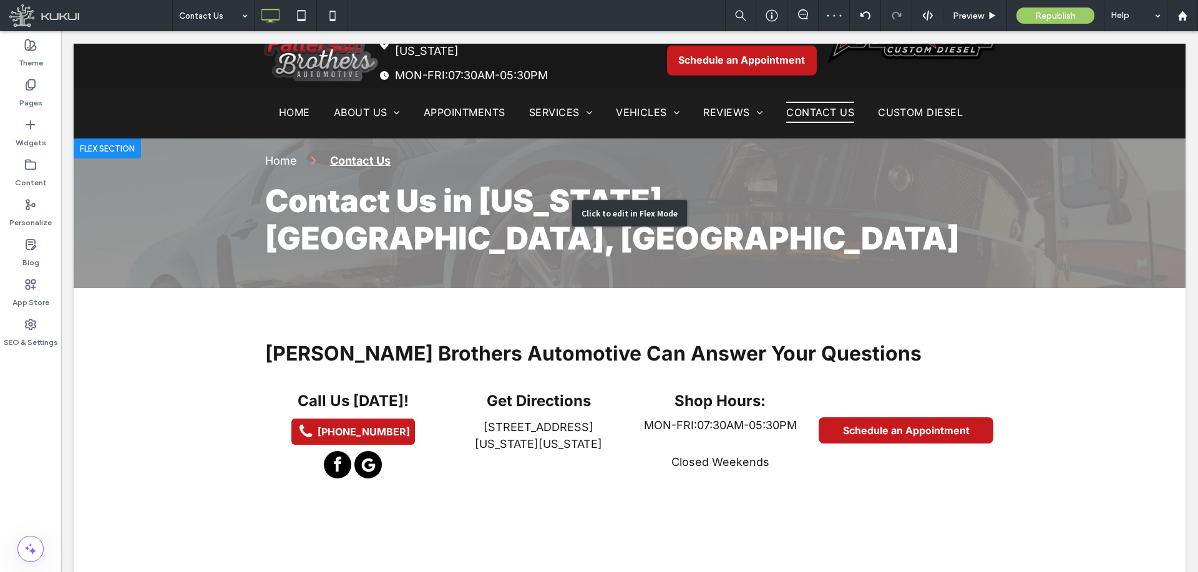
scroll to position [0, 0]
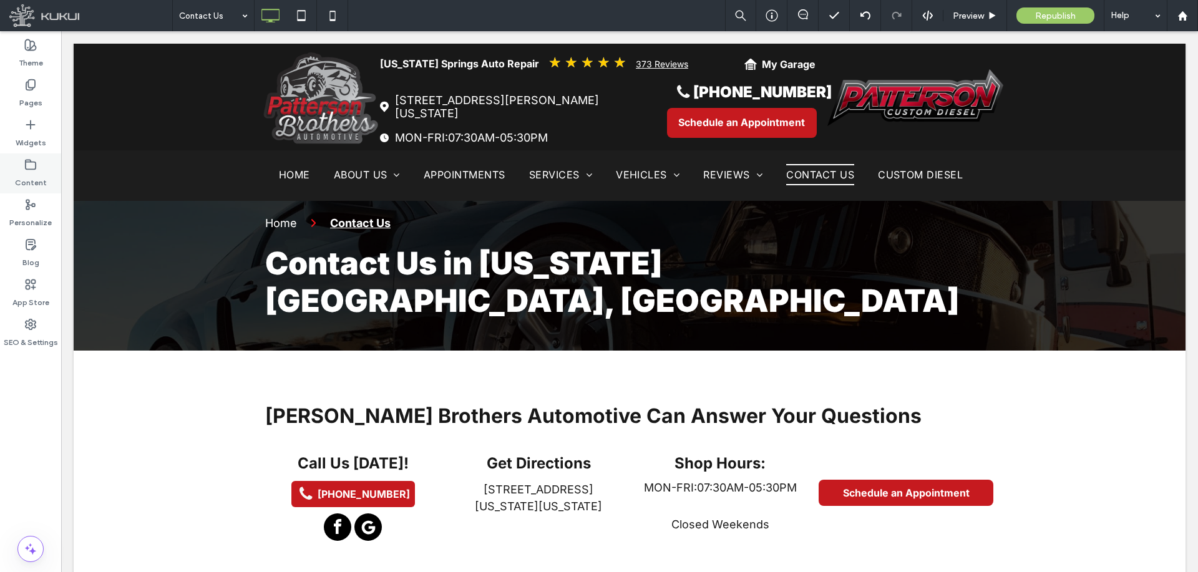
click at [27, 157] on div "Content" at bounding box center [30, 173] width 61 height 40
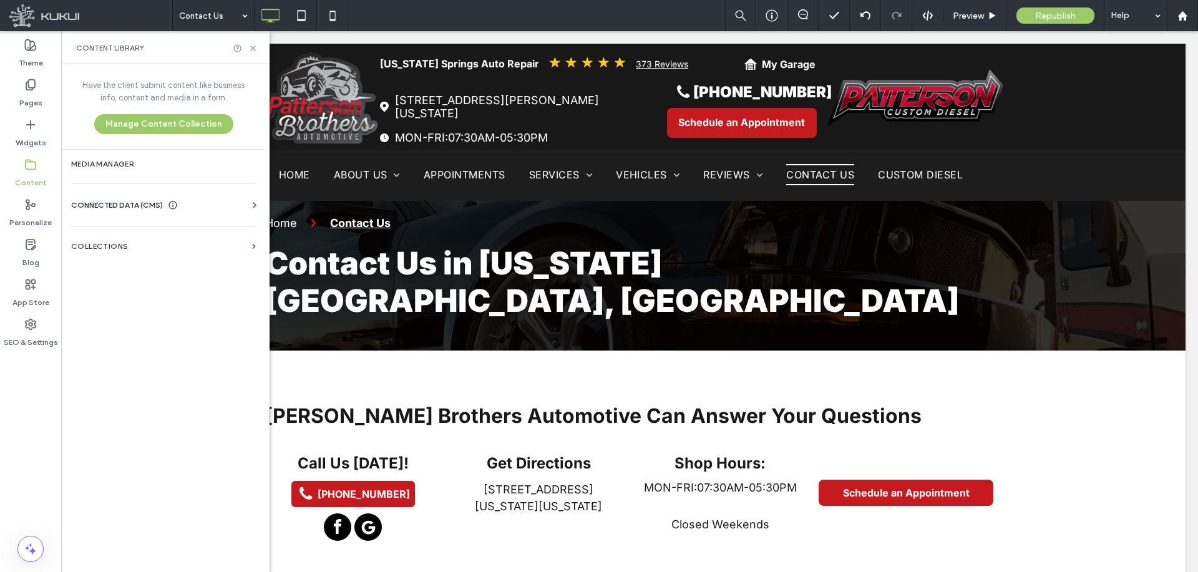
click at [137, 205] on span "CONNECTED DATA (CMS)" at bounding box center [117, 205] width 92 height 12
click at [136, 233] on label "Business Info" at bounding box center [166, 235] width 170 height 9
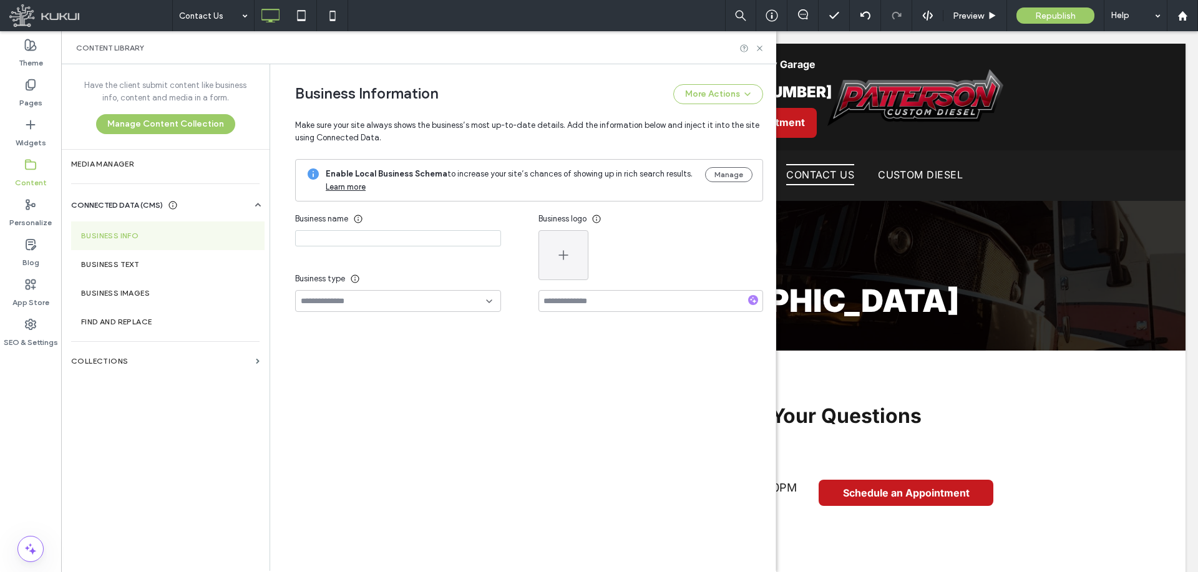
type input "**********"
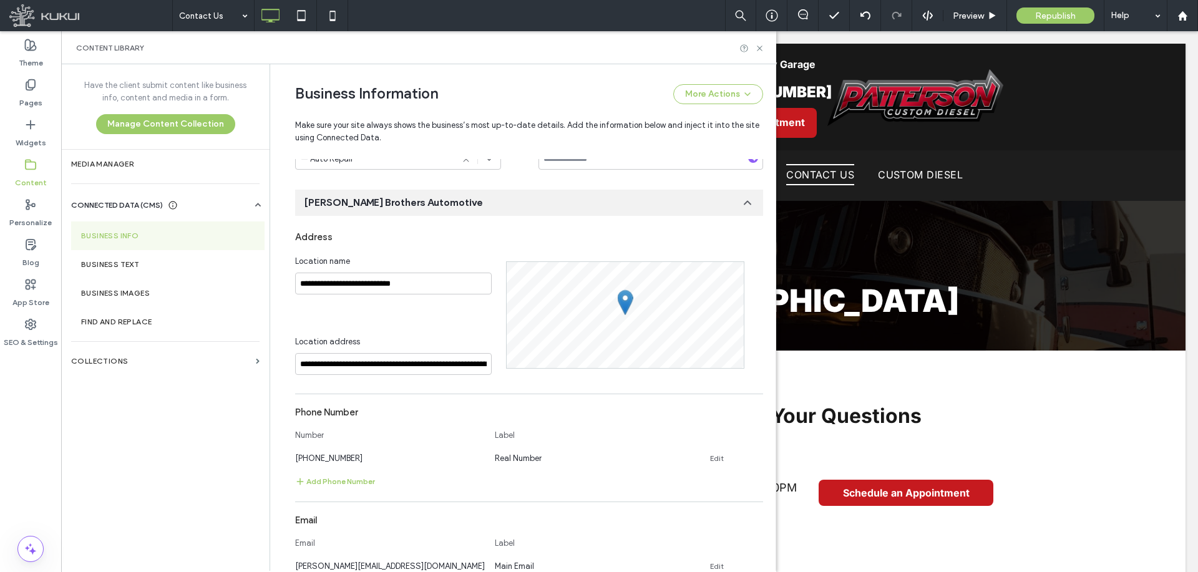
scroll to position [383, 0]
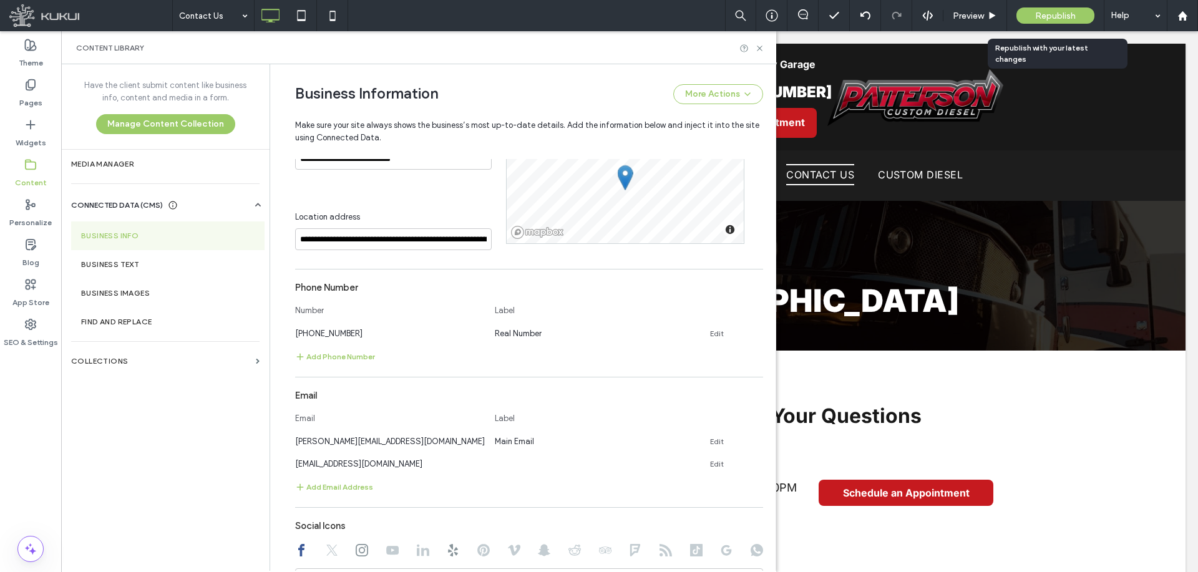
click at [1032, 17] on div "Republish" at bounding box center [1055, 15] width 78 height 16
